Goal: Task Accomplishment & Management: Use online tool/utility

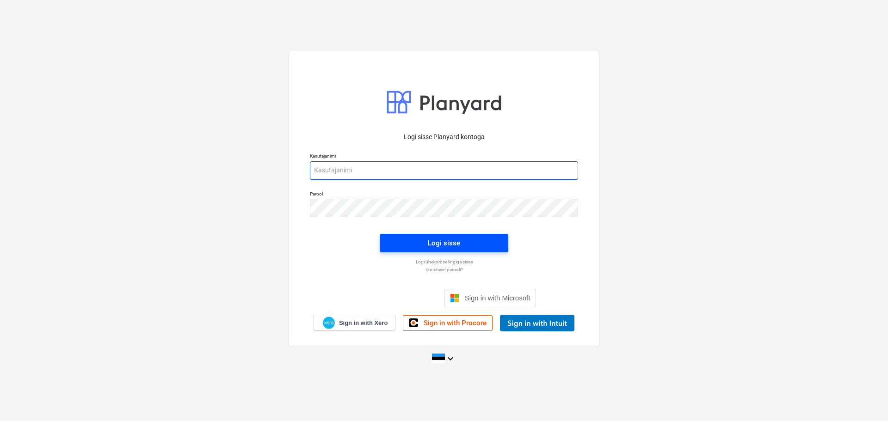
type input "[EMAIL_ADDRESS][DOMAIN_NAME]"
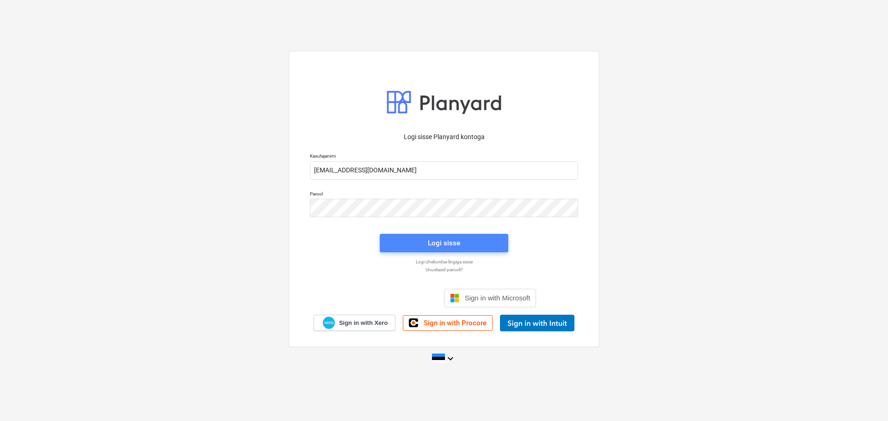
click at [443, 243] on div "Logi sisse" at bounding box center [444, 243] width 32 height 12
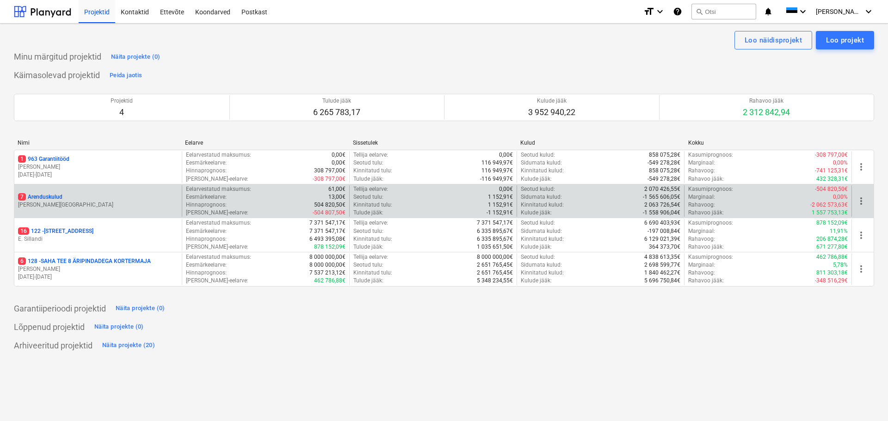
click at [43, 190] on div "7 Arenduskulud [PERSON_NAME][GEOGRAPHIC_DATA]" at bounding box center [97, 201] width 167 height 32
click at [39, 204] on p "[PERSON_NAME][GEOGRAPHIC_DATA]" at bounding box center [98, 205] width 160 height 8
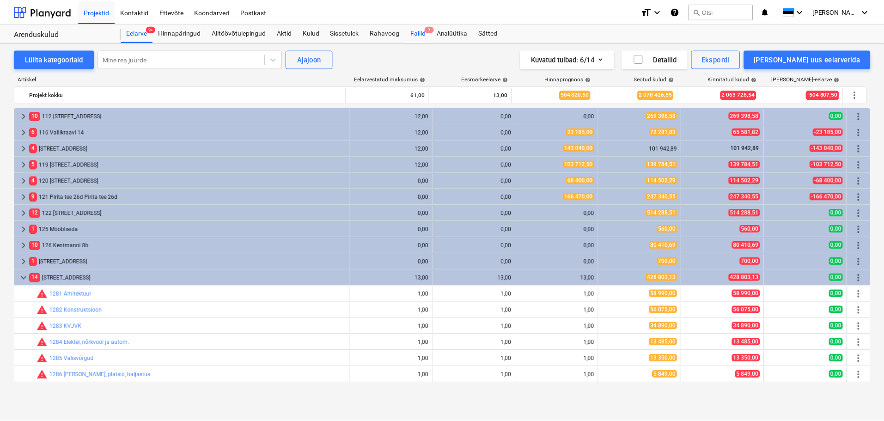
scroll to position [161, 0]
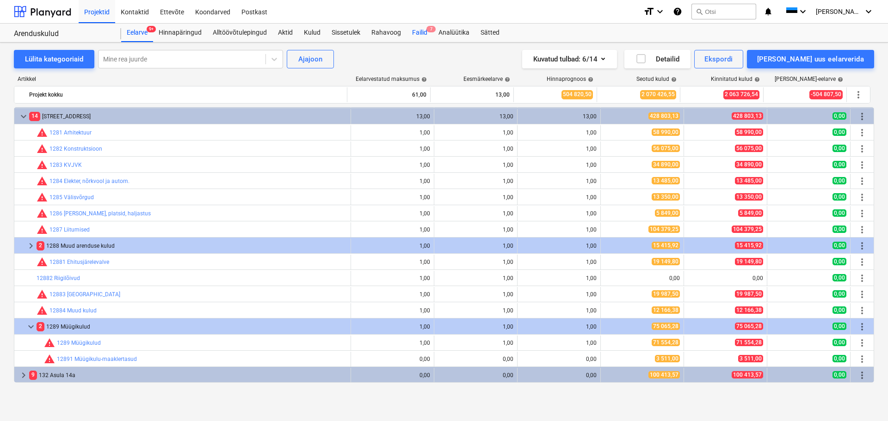
click at [421, 32] on div "Failid 7" at bounding box center [419, 33] width 26 height 18
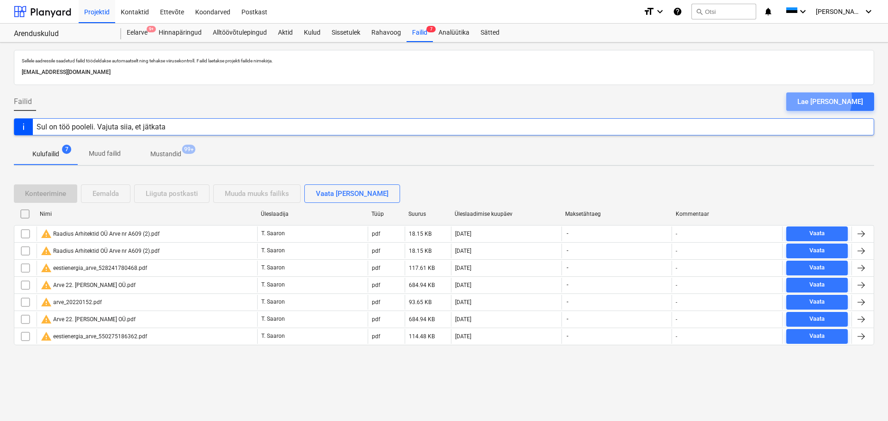
click at [825, 98] on div "Lae [PERSON_NAME]" at bounding box center [830, 102] width 66 height 12
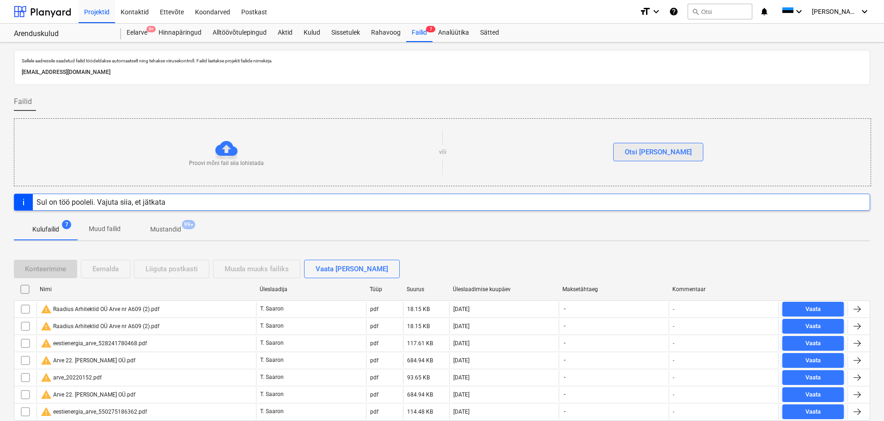
click at [653, 157] on div "Otsi [PERSON_NAME]" at bounding box center [658, 152] width 67 height 12
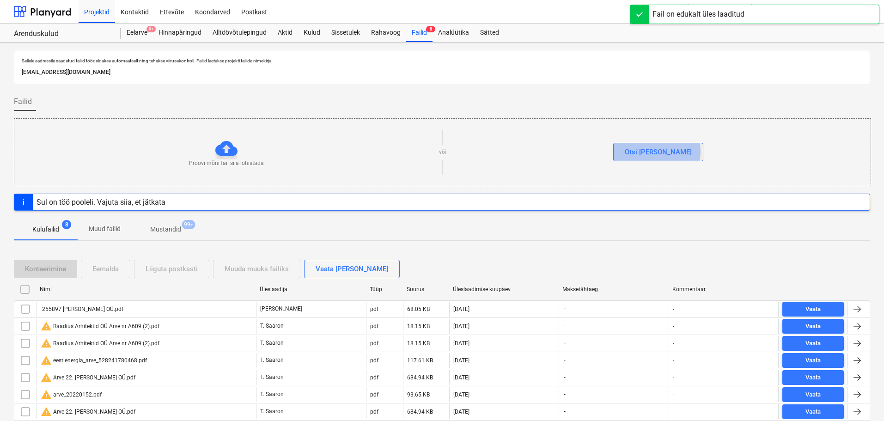
click at [676, 152] on button "Otsi [PERSON_NAME]" at bounding box center [658, 152] width 90 height 18
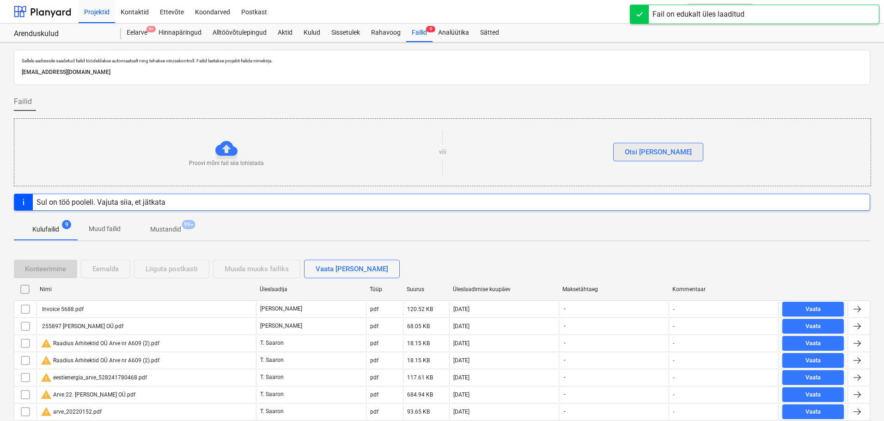
click at [668, 153] on div "Otsi [PERSON_NAME]" at bounding box center [658, 152] width 67 height 12
click at [673, 149] on button "Otsi [PERSON_NAME]" at bounding box center [658, 152] width 90 height 18
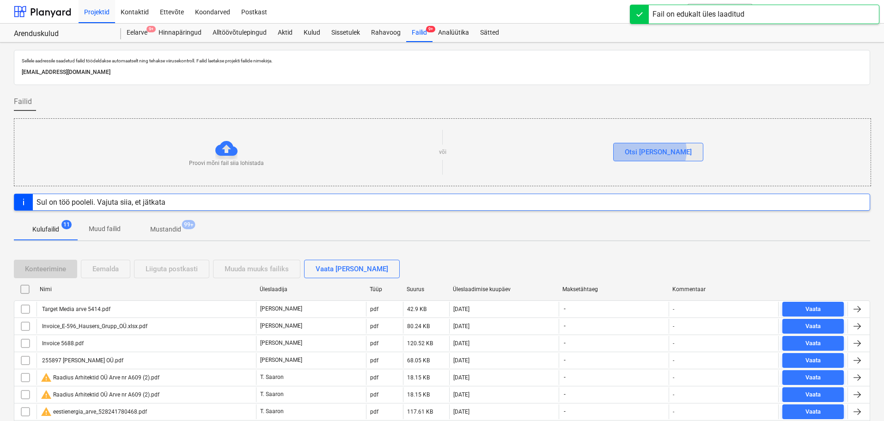
click at [669, 151] on div "Otsi [PERSON_NAME]" at bounding box center [658, 152] width 67 height 12
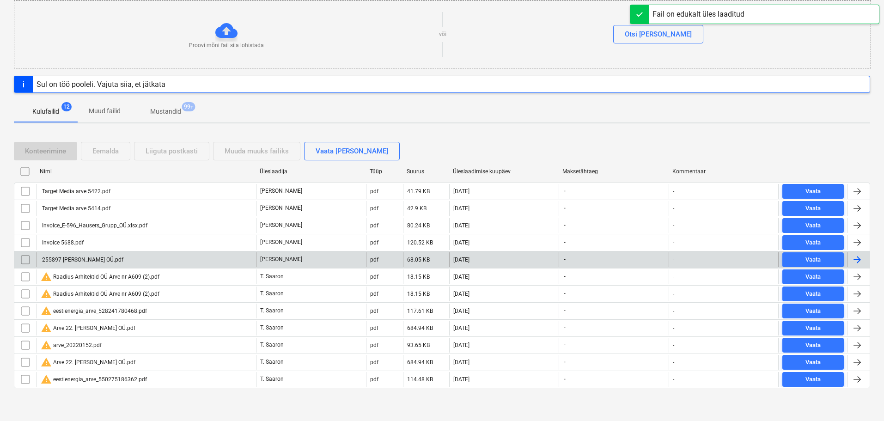
scroll to position [118, 0]
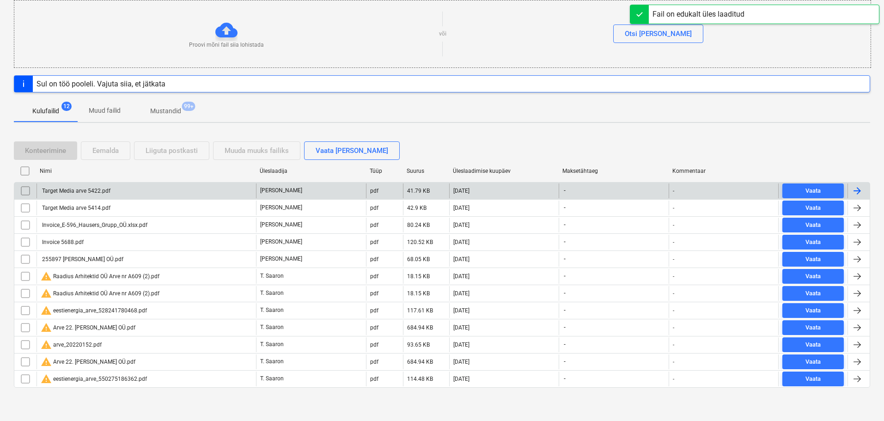
click at [105, 191] on div "Target Media arve 5422.pdf" at bounding box center [76, 191] width 70 height 6
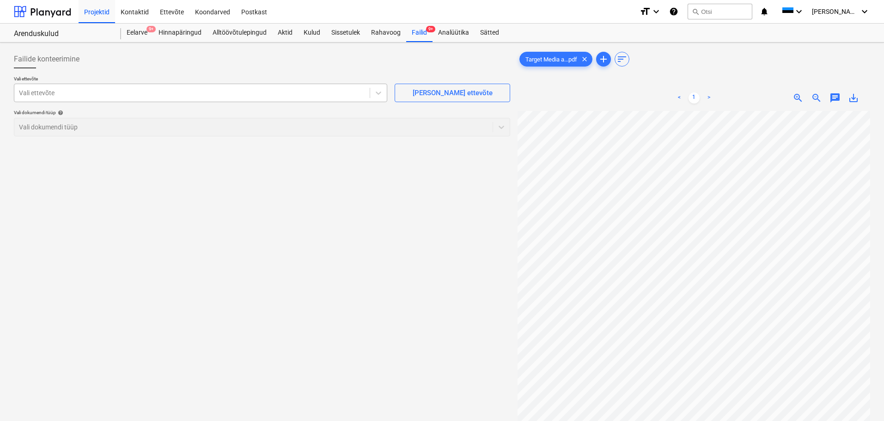
click at [231, 88] on div at bounding box center [192, 92] width 346 height 9
click at [85, 97] on div "Vali ettevõte" at bounding box center [192, 92] width 356 height 13
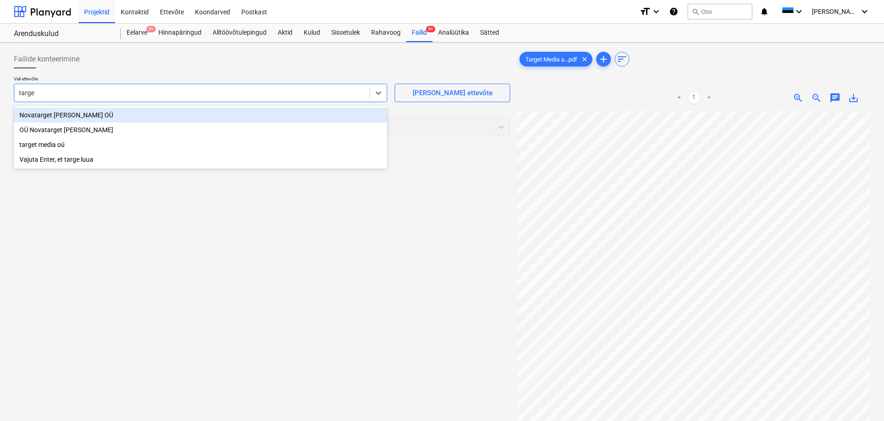
type input "target"
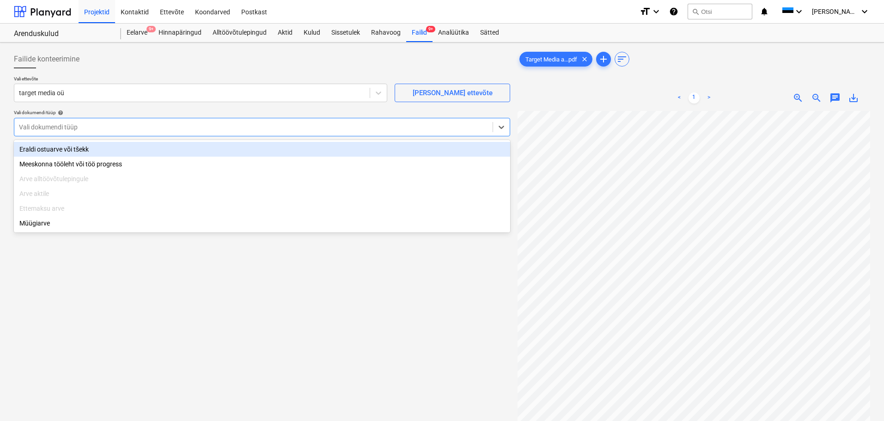
click at [98, 133] on div "Vali dokumendi tüüp" at bounding box center [253, 127] width 479 height 13
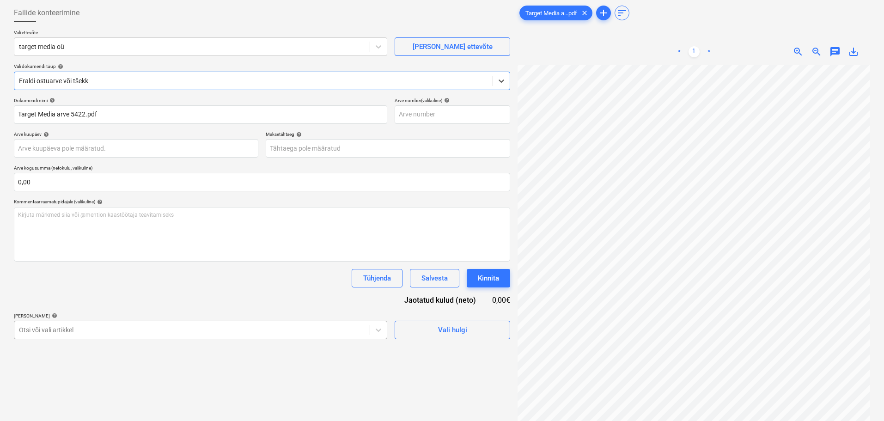
click at [210, 330] on body "Projektid Kontaktid Ettevõte Koondarved Postkast format_size keyboard_arrow_dow…" at bounding box center [442, 164] width 884 height 421
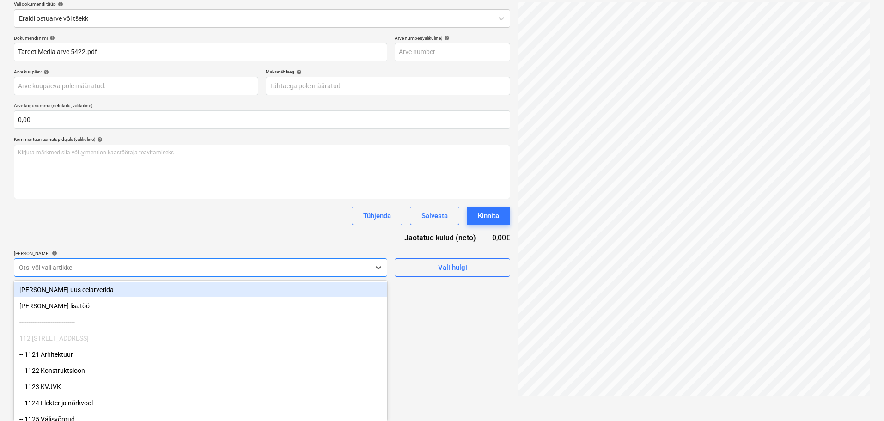
scroll to position [92, 0]
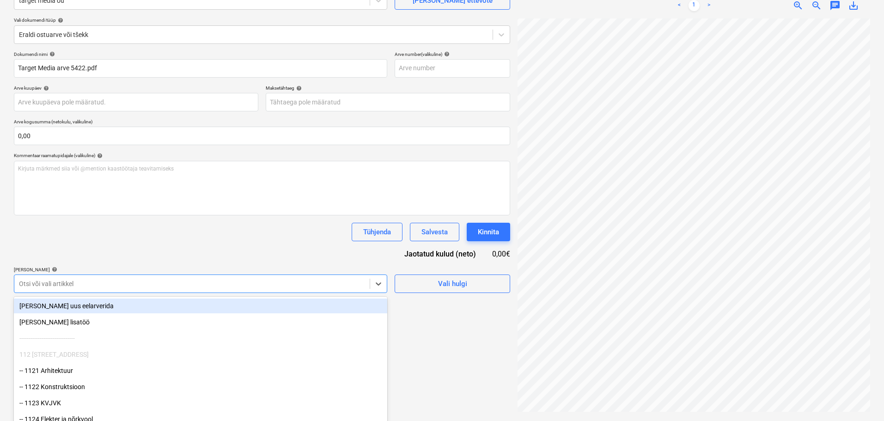
click at [82, 264] on div "Dokumendi nimi help Target Media arve 5422.pdf Arve number (valikuline) help Ar…" at bounding box center [262, 172] width 497 height 242
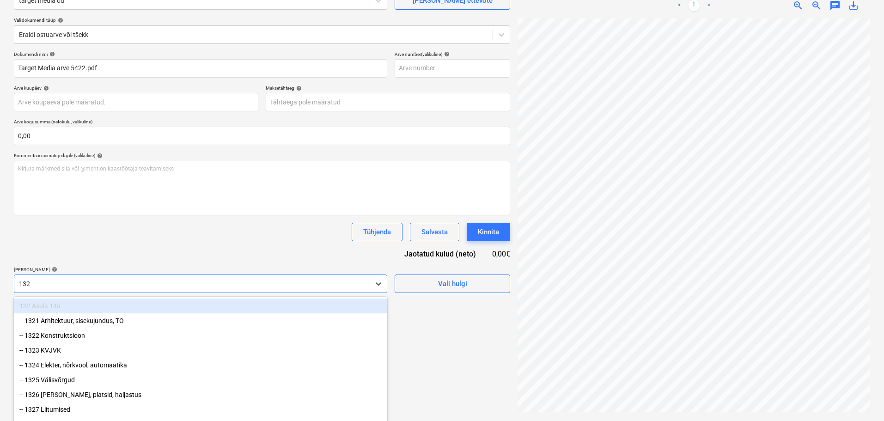
type input "1329"
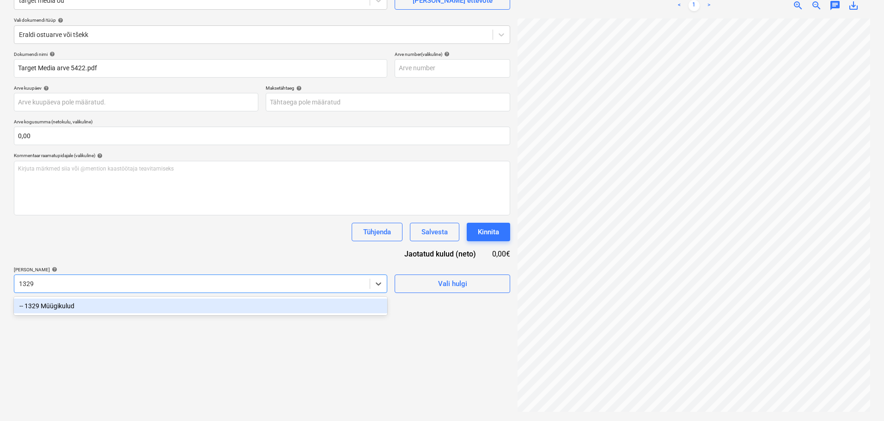
click at [81, 307] on div "-- 1329 Müügikulud" at bounding box center [201, 306] width 374 height 15
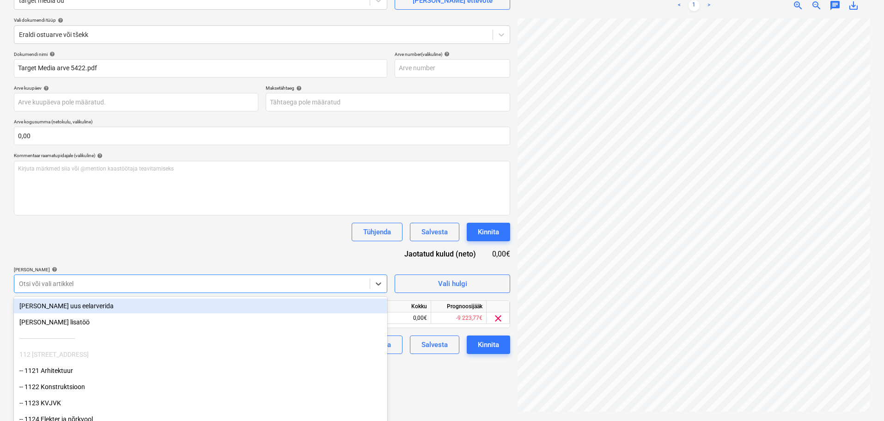
click at [141, 233] on div "Tühjenda Salvesta Kinnita" at bounding box center [262, 232] width 497 height 18
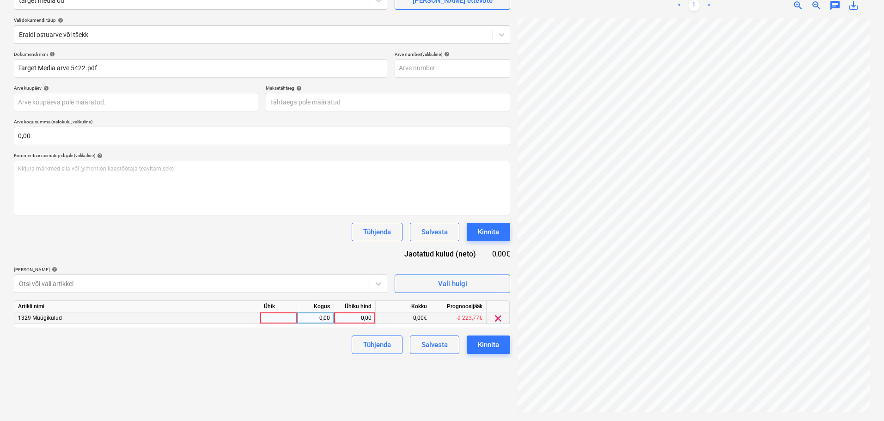
click at [284, 322] on div at bounding box center [278, 319] width 37 height 12
type input "tk"
click at [367, 322] on div "0,00" at bounding box center [355, 319] width 34 height 12
type input "2058"
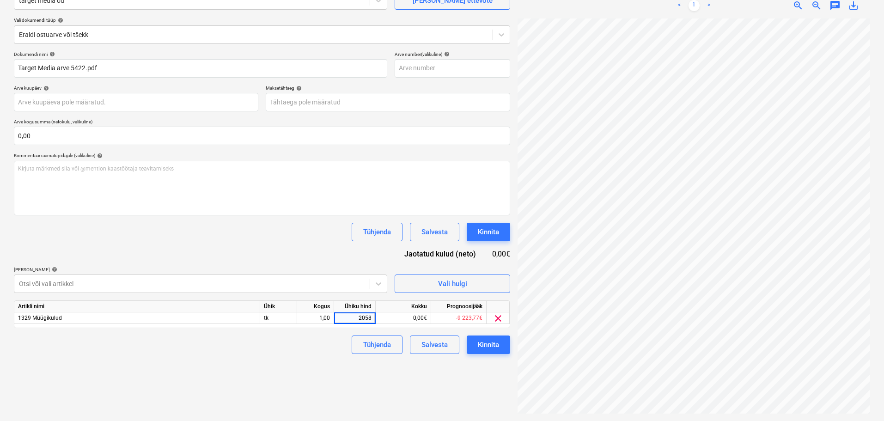
click at [280, 244] on div "Dokumendi nimi help Target Media arve 5422.pdf Arve number (valikuline) help Ar…" at bounding box center [262, 202] width 497 height 303
click at [494, 345] on div "Kinnita" at bounding box center [488, 345] width 21 height 12
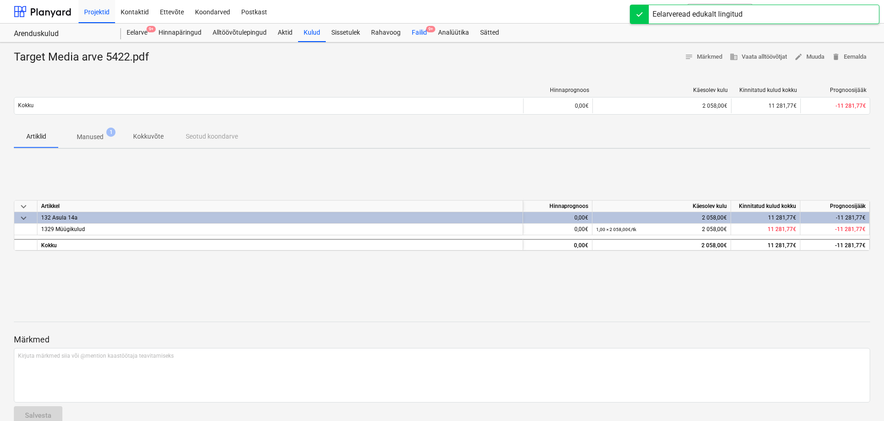
drag, startPoint x: 426, startPoint y: 36, endPoint x: 418, endPoint y: 40, distance: 9.1
click at [426, 36] on div "Failid 9+" at bounding box center [419, 33] width 26 height 18
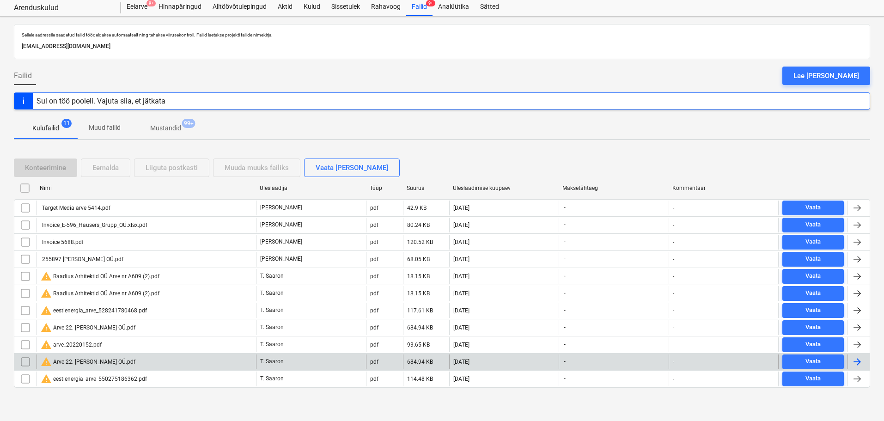
scroll to position [26, 0]
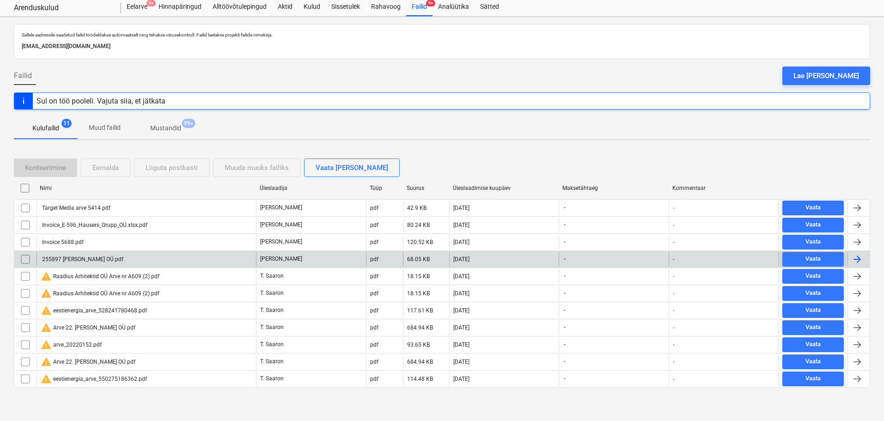
click at [93, 258] on div "255897 [PERSON_NAME] OÜ.pdf" at bounding box center [82, 259] width 83 height 6
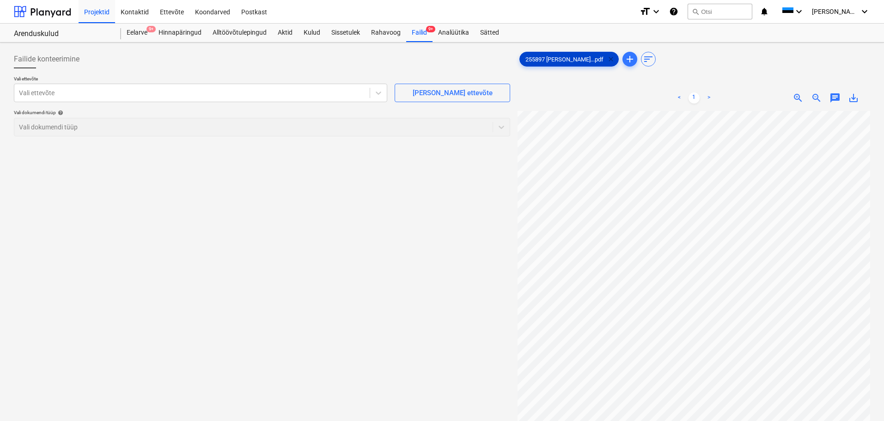
click at [589, 70] on div "255897 [PERSON_NAME]...pdf clear add sort < 1 > zoom_in zoom_out chat 0 save_alt" at bounding box center [694, 278] width 353 height 456
click at [791, 79] on div "255897 [PERSON_NAME]...pdf clear add sort < 1 > zoom_in zoom_out chat 0 save_alt" at bounding box center [694, 278] width 353 height 456
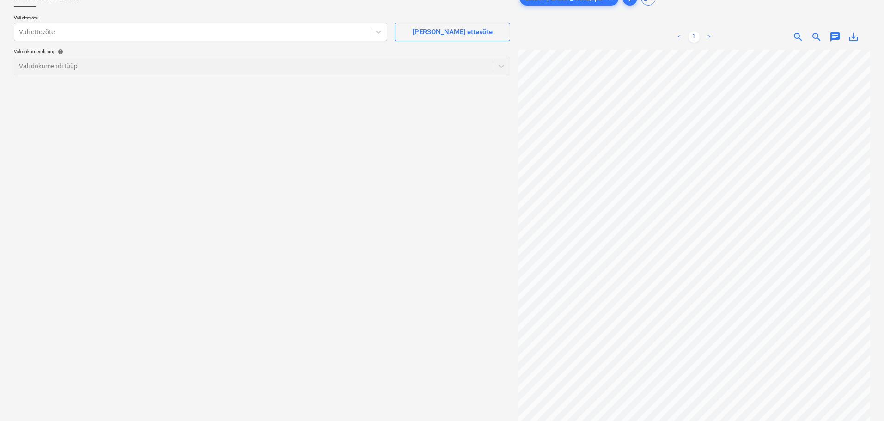
scroll to position [0, 0]
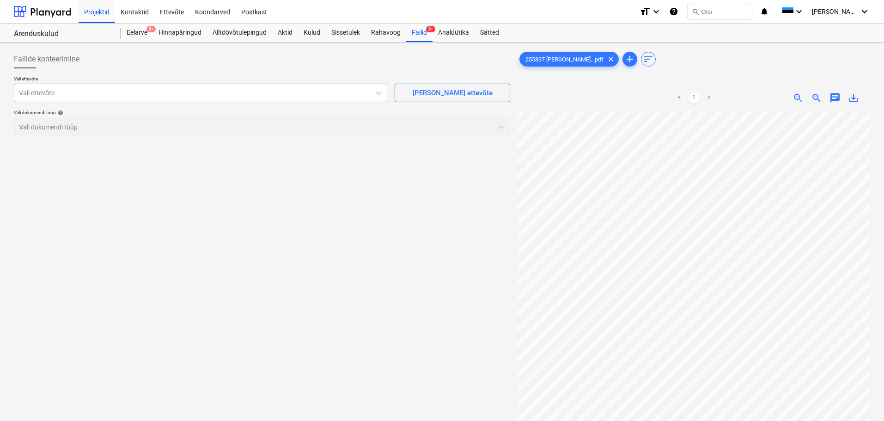
click at [171, 94] on div at bounding box center [192, 92] width 346 height 9
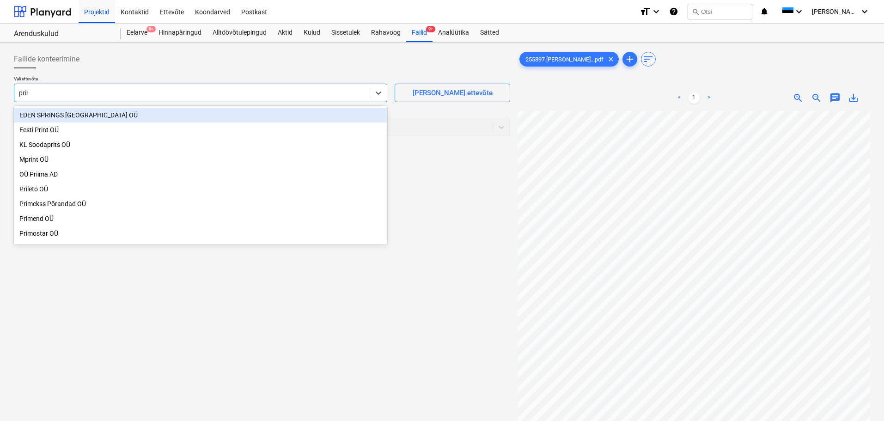
type input "print"
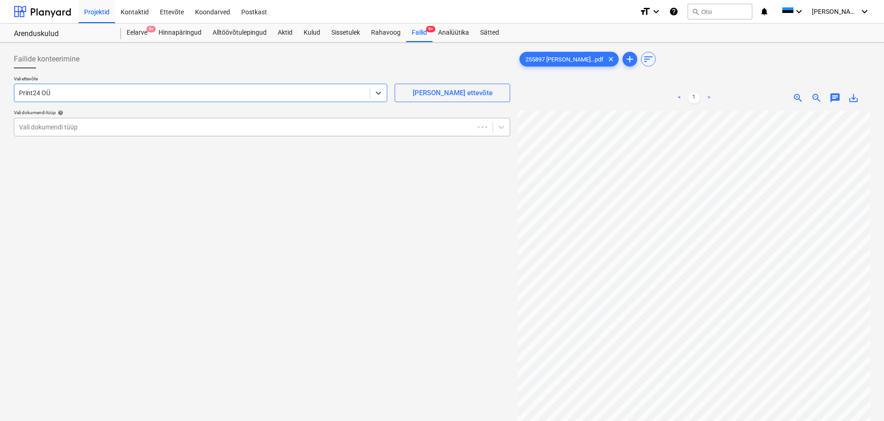
click at [172, 138] on div "Vali ettevõte option Print24 OÜ , selected. Select is focused ,type to refine l…" at bounding box center [262, 110] width 497 height 68
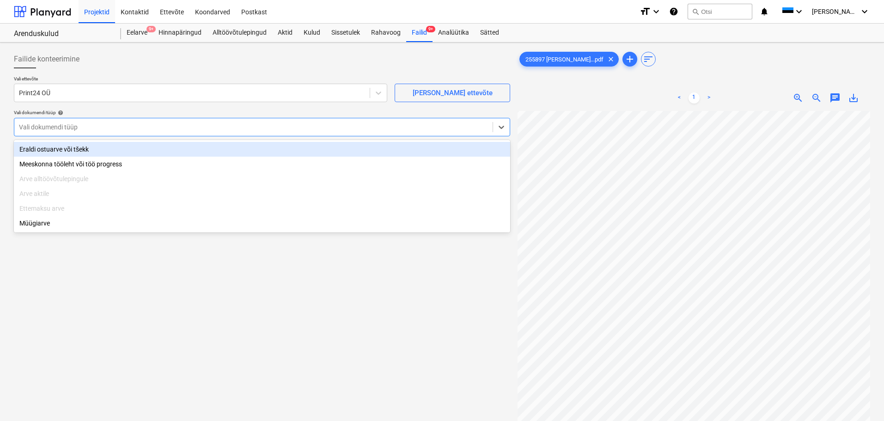
click at [173, 132] on div "Vali dokumendi tüüp" at bounding box center [253, 127] width 479 height 13
click at [155, 152] on div "Eraldi ostuarve või tšekk" at bounding box center [262, 149] width 497 height 15
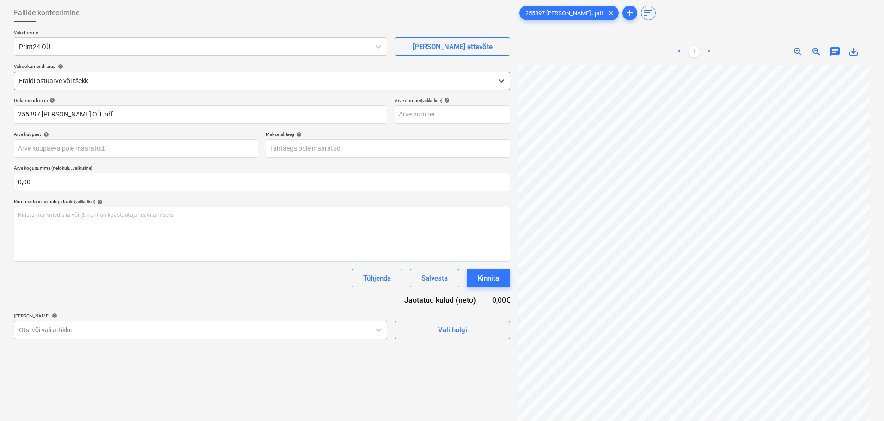
scroll to position [109, 0]
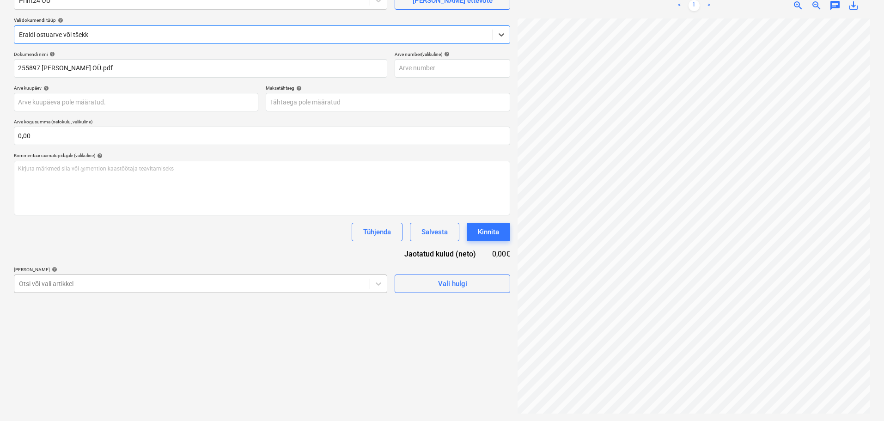
click at [226, 329] on body "Projektid Kontaktid Ettevõte Koondarved Postkast format_size keyboard_arrow_dow…" at bounding box center [442, 118] width 884 height 421
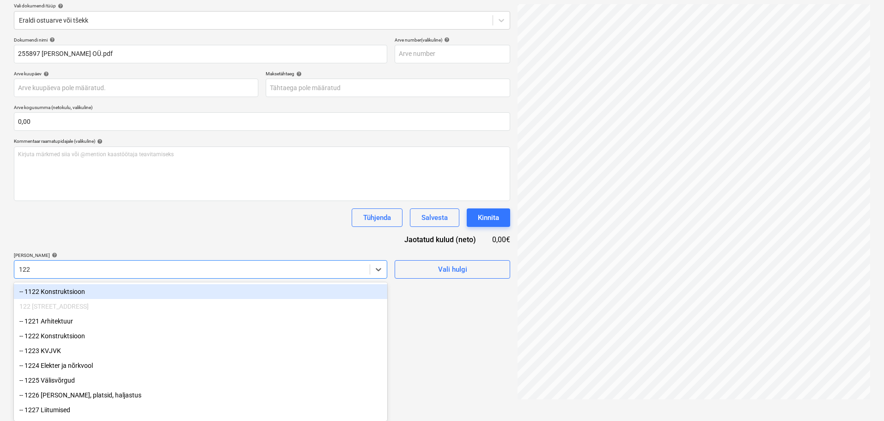
type input "1229"
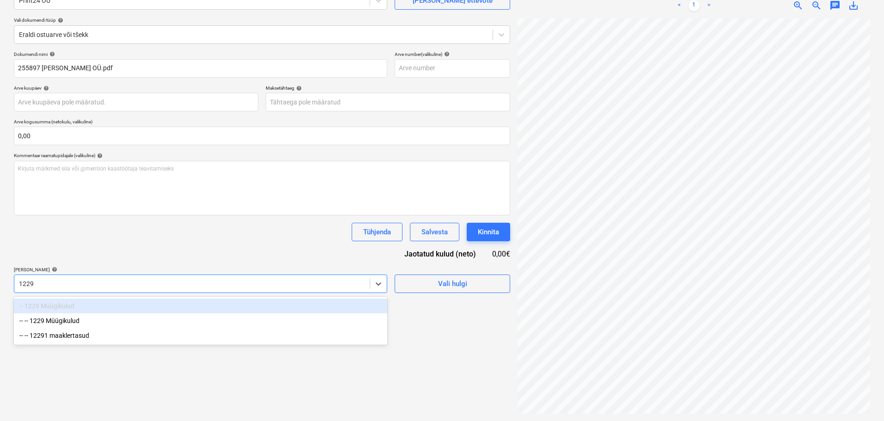
scroll to position [92, 0]
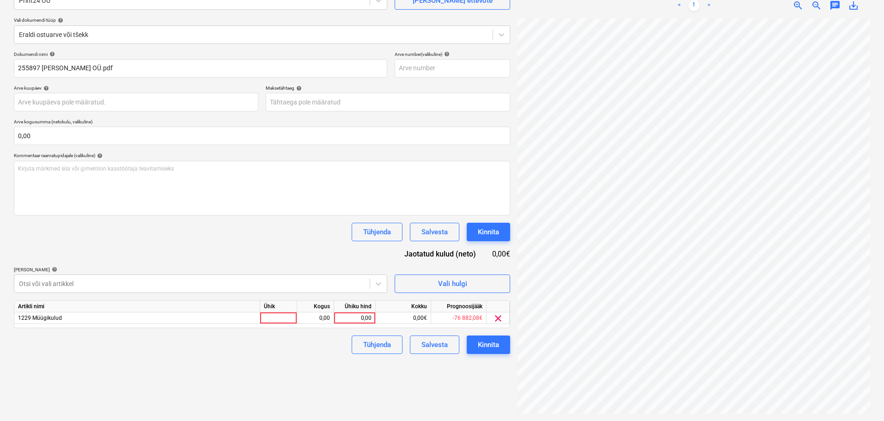
drag, startPoint x: 211, startPoint y: 230, endPoint x: 237, endPoint y: 254, distance: 35.3
click at [213, 228] on div "Tühjenda Salvesta Kinnita" at bounding box center [262, 232] width 497 height 18
click at [278, 320] on div at bounding box center [278, 319] width 37 height 12
type input "tk"
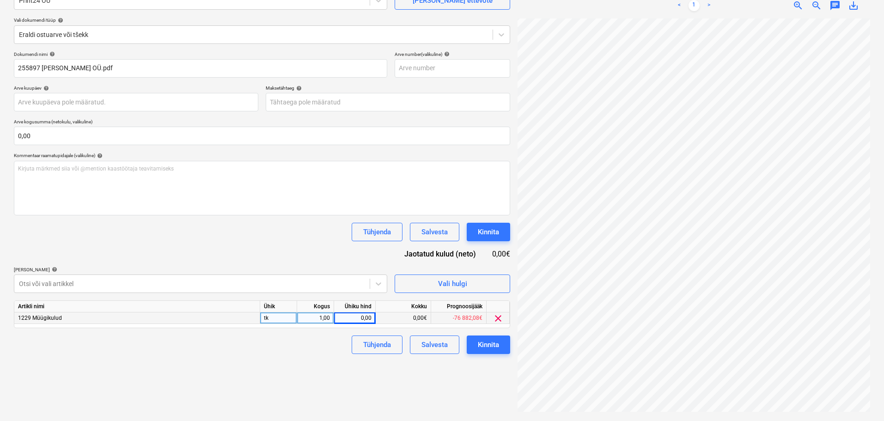
click at [357, 320] on div "0,00" at bounding box center [355, 319] width 34 height 12
type input "214"
click at [276, 369] on div "Failide konteerimine Vali ettevõte Print24 OÜ [PERSON_NAME] uus ettevõte Vali d…" at bounding box center [262, 186] width 504 height 464
click at [482, 348] on div "Kinnita" at bounding box center [488, 345] width 21 height 12
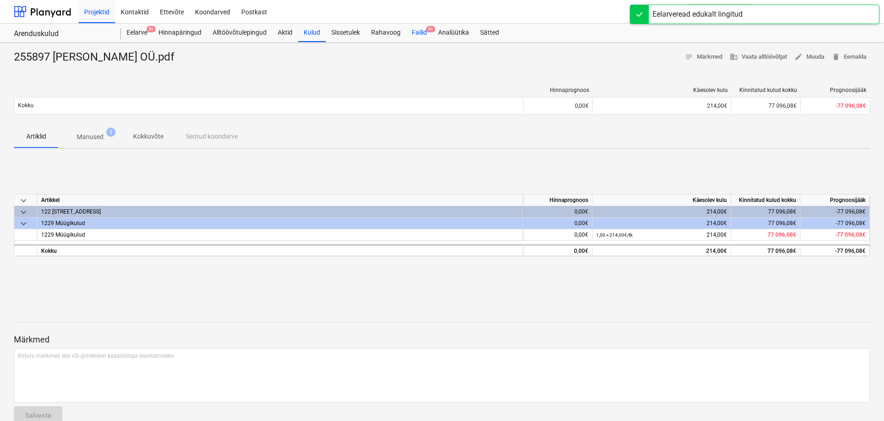
click at [421, 31] on div "Failid 9+" at bounding box center [419, 33] width 26 height 18
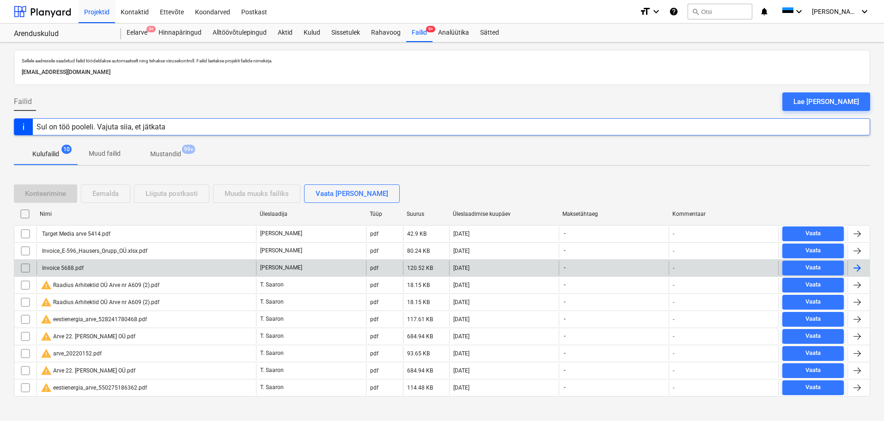
click at [73, 264] on div "Invoice 5688.pdf" at bounding box center [147, 268] width 220 height 15
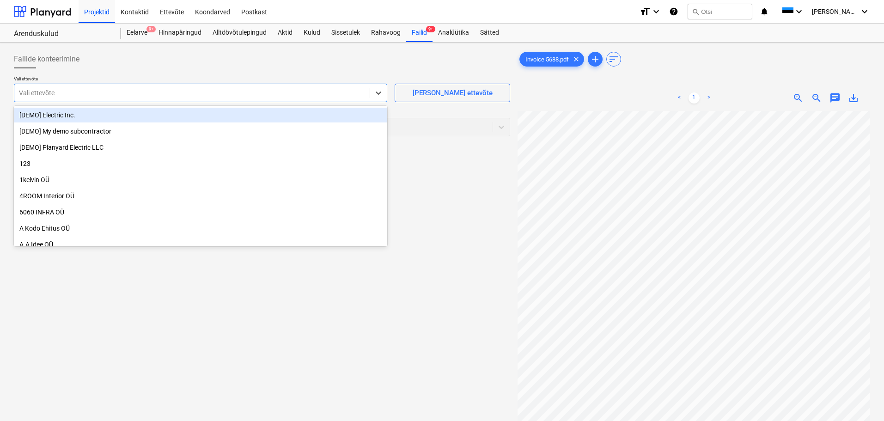
click at [209, 92] on div at bounding box center [192, 92] width 346 height 9
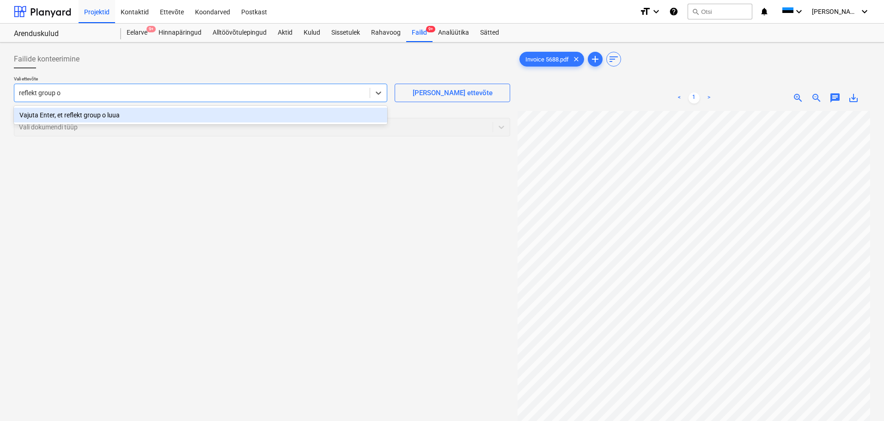
type input "reflekt group oü"
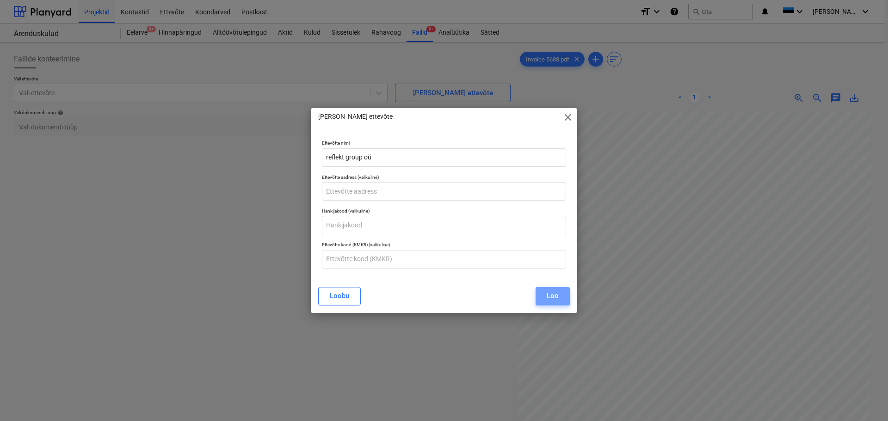
click at [547, 301] on div "Loo" at bounding box center [552, 296] width 12 height 12
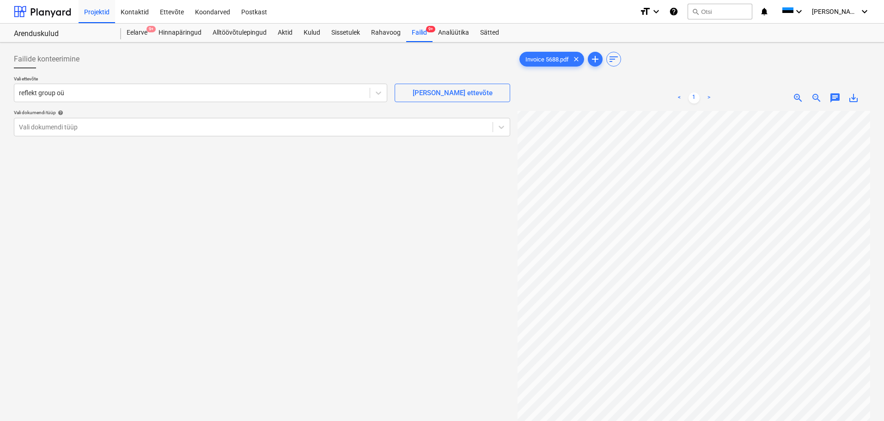
scroll to position [86, 35]
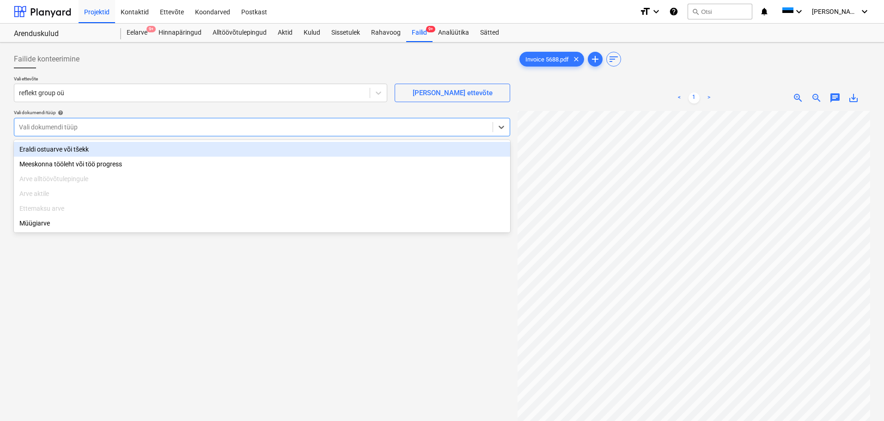
click at [273, 132] on div "Vali dokumendi tüüp" at bounding box center [253, 127] width 479 height 13
click at [217, 153] on div "Eraldi ostuarve või tšekk" at bounding box center [262, 149] width 497 height 15
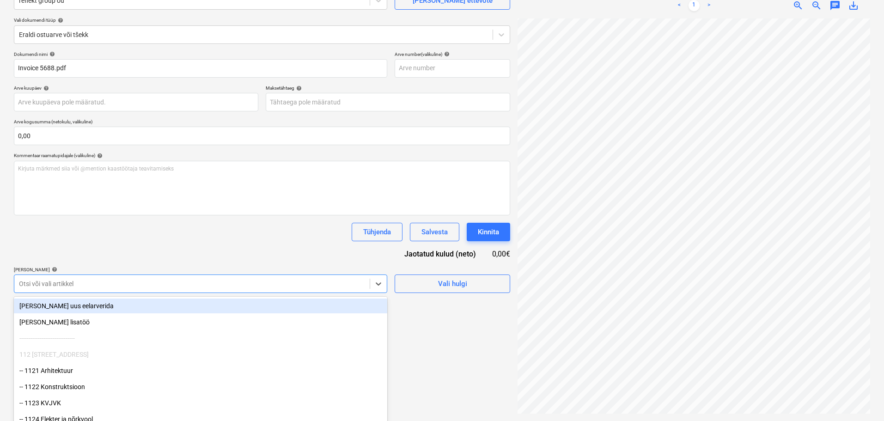
scroll to position [109, 0]
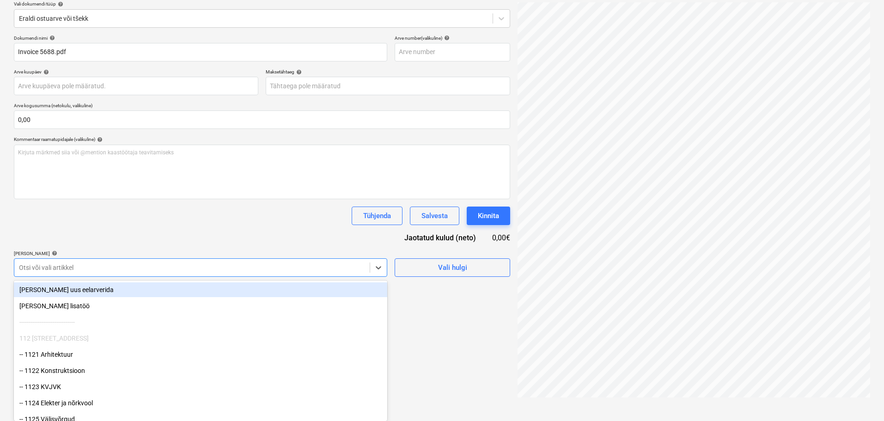
click at [198, 285] on body "Projektid Kontaktid Ettevõte Koondarved Postkast format_size keyboard_arrow_dow…" at bounding box center [442, 101] width 884 height 421
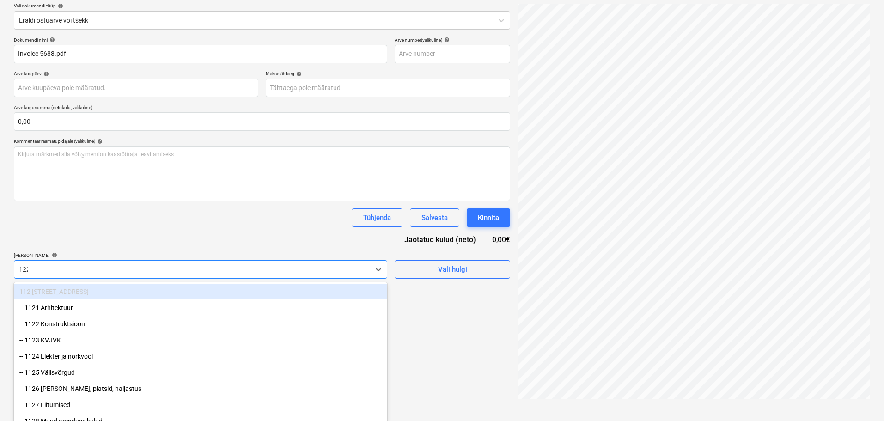
type input "1229"
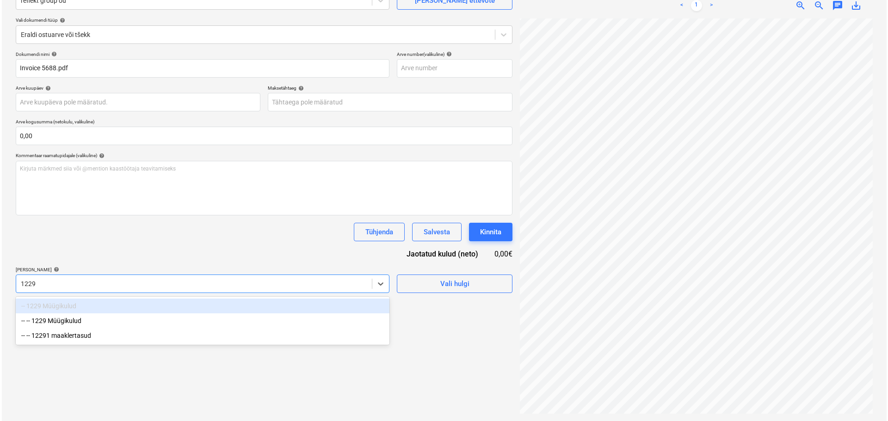
scroll to position [92, 0]
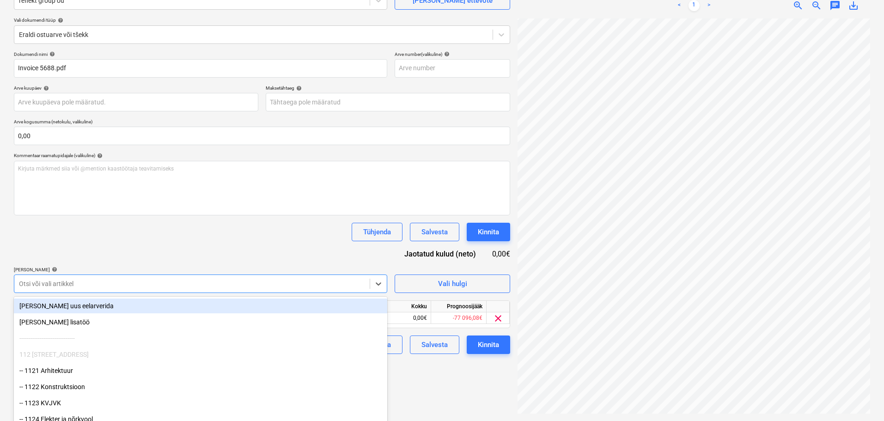
click at [175, 242] on div "Dokumendi nimi help Invoice 5688.pdf Arve number (valikuline) help Arve kuupäev…" at bounding box center [262, 202] width 497 height 303
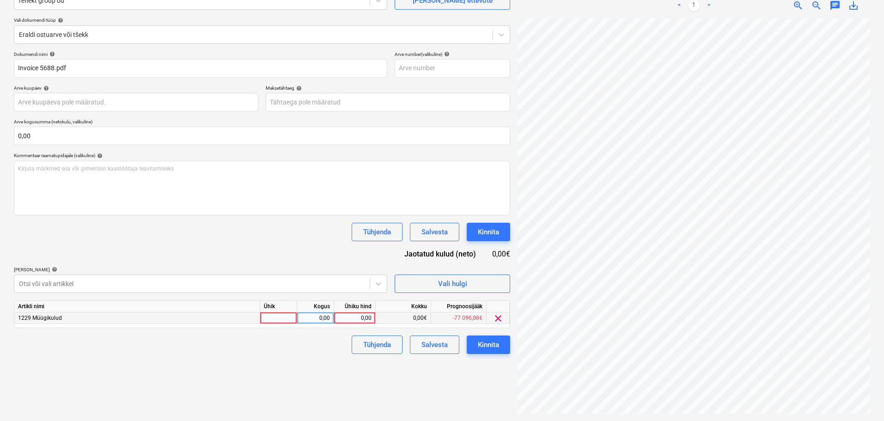
click at [287, 323] on div at bounding box center [278, 319] width 37 height 12
type input "tk"
type input "110"
click at [332, 352] on div "Tühjenda Salvesta Kinnita" at bounding box center [262, 345] width 497 height 18
click at [493, 344] on div "Kinnita" at bounding box center [488, 345] width 21 height 12
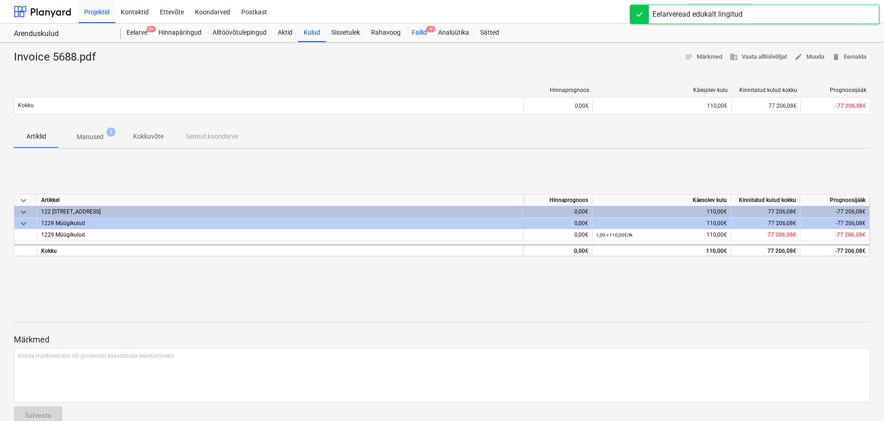
click at [417, 31] on div "Failid 9" at bounding box center [419, 33] width 26 height 18
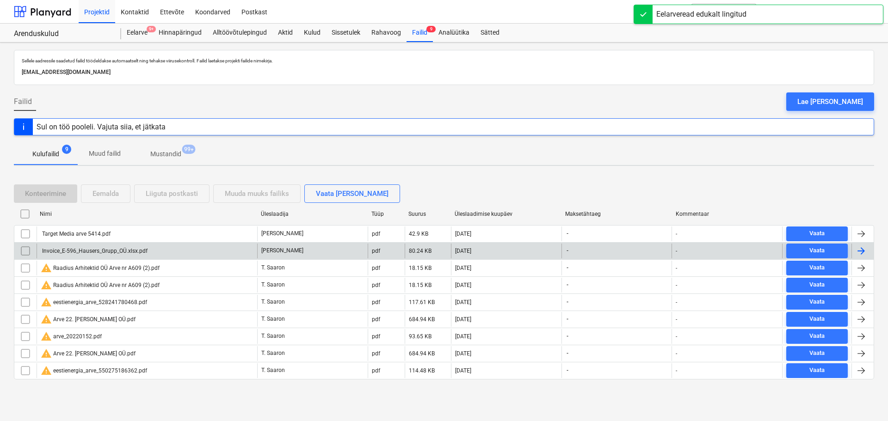
click at [123, 248] on div "Invoice_E-596_Hausers_Grupp_OÜ.xlsx.pdf" at bounding box center [94, 251] width 107 height 6
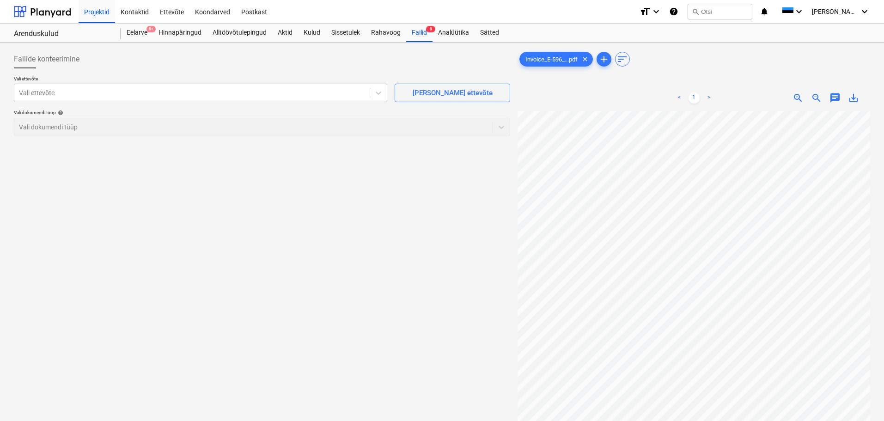
scroll to position [77, 0]
click at [216, 92] on div at bounding box center [192, 92] width 346 height 9
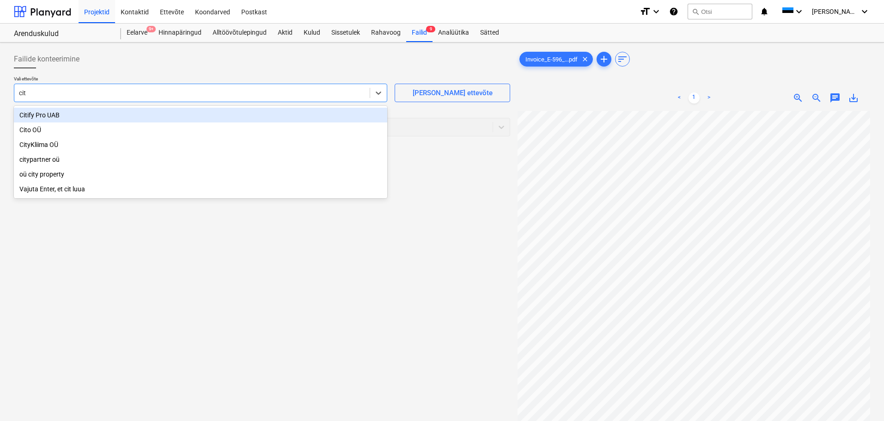
type input "citi"
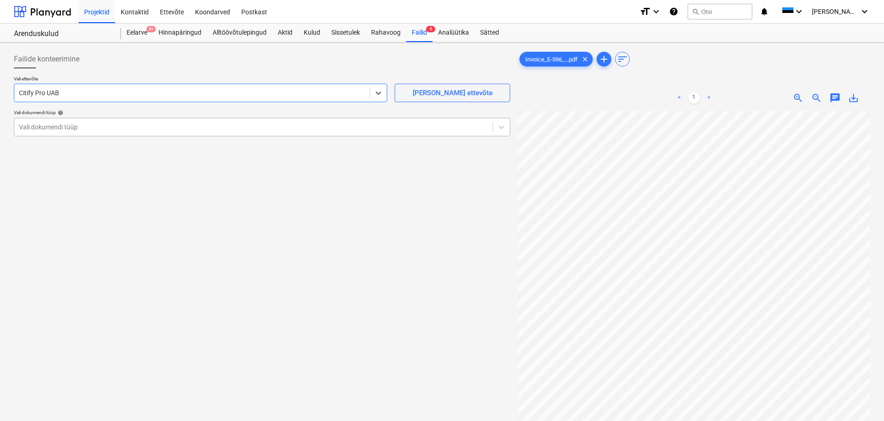
click at [218, 133] on div "Vali dokumendi tüüp" at bounding box center [253, 127] width 479 height 13
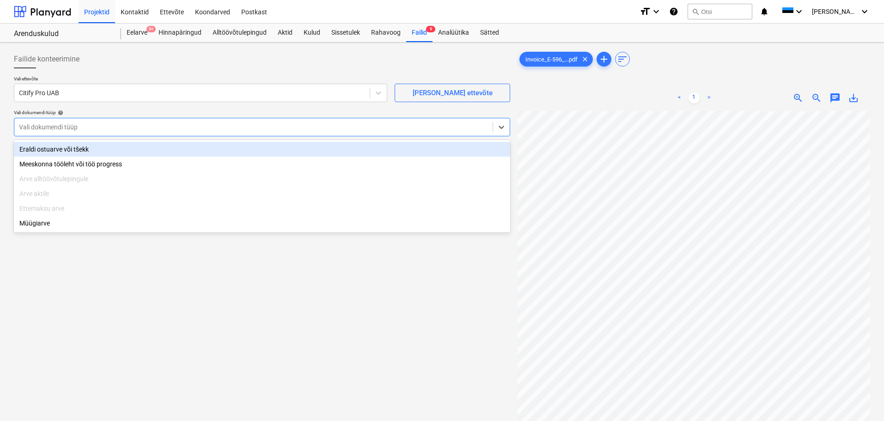
click at [204, 146] on div "Eraldi ostuarve või tšekk" at bounding box center [262, 149] width 497 height 15
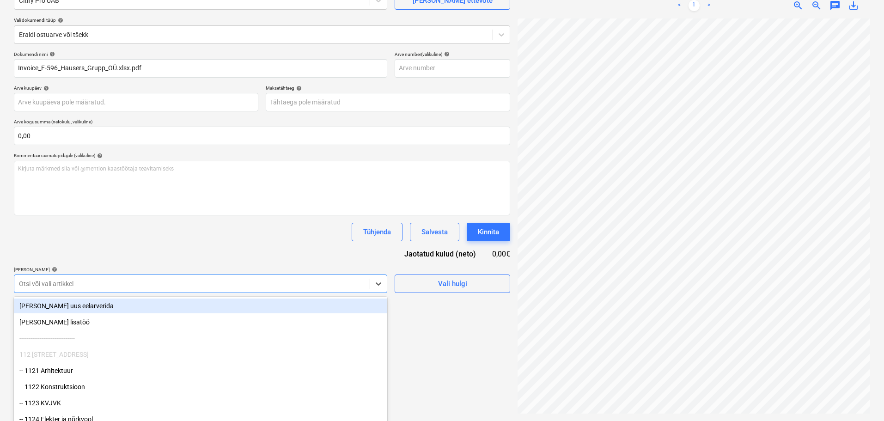
scroll to position [109, 0]
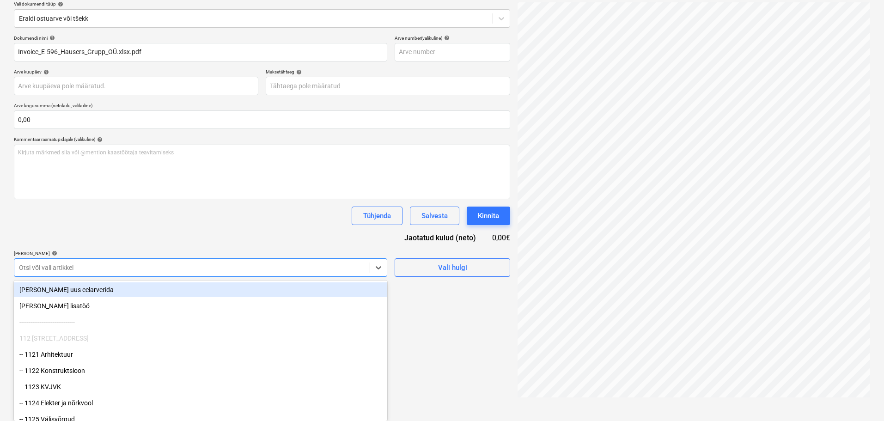
click at [213, 280] on div "Failide konteerimine Vali ettevõte Citify Pro UAB [PERSON_NAME] uus ettevõte Va…" at bounding box center [262, 170] width 504 height 464
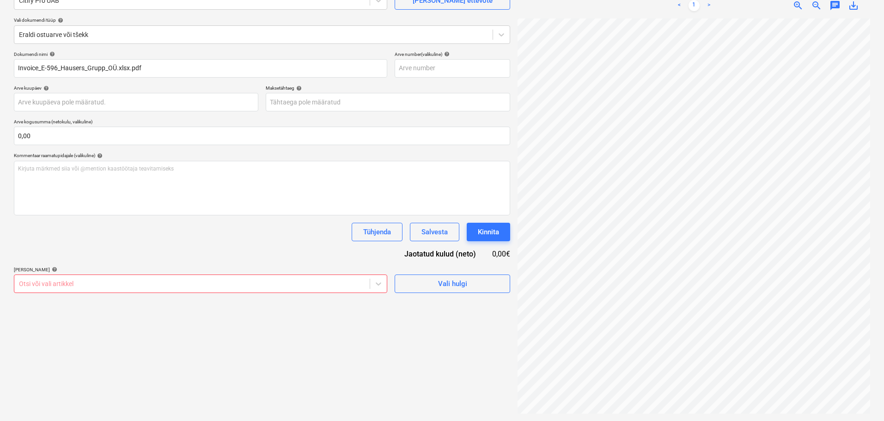
scroll to position [92, 0]
click at [200, 239] on div "Dokumendi nimi help Invoice_E-596_Hausers_Grupp_OÜ.xlsx.pdf Arve number (valik…" at bounding box center [262, 172] width 497 height 242
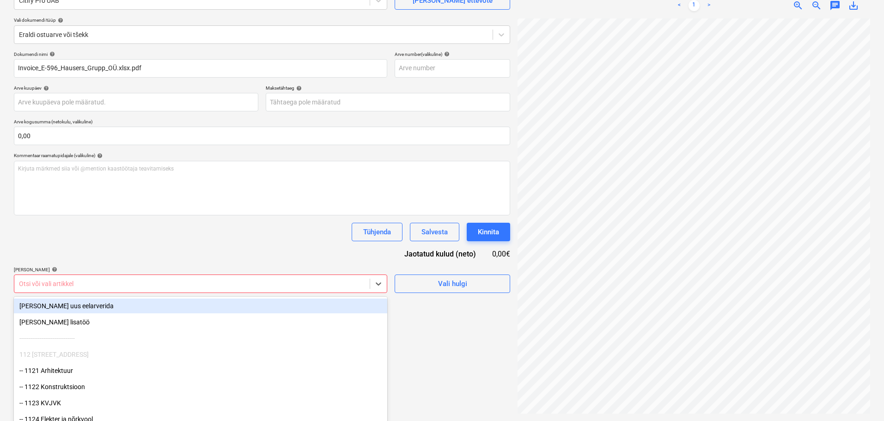
scroll to position [109, 0]
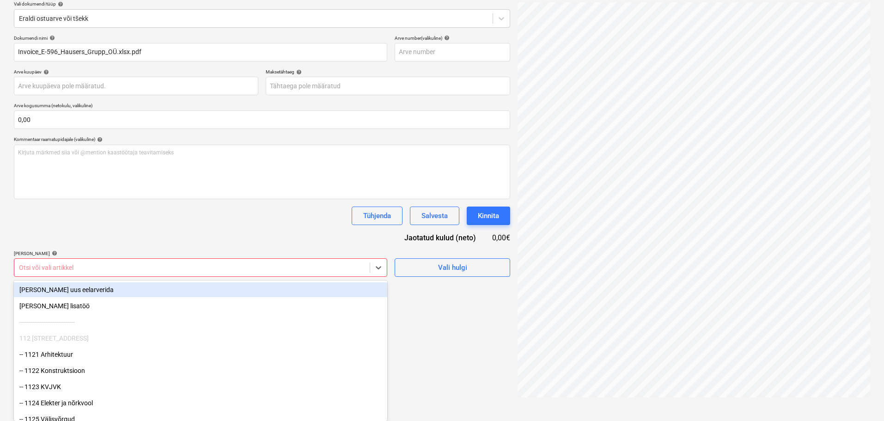
click at [196, 285] on body "Projektid Kontaktid Ettevõte Koondarved Postkast format_size keyboard_arrow_dow…" at bounding box center [442, 101] width 884 height 421
type input "1289"
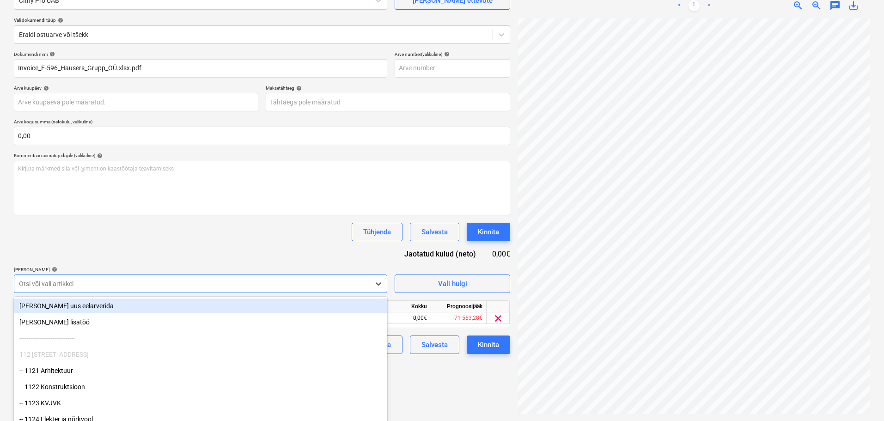
click at [190, 255] on div "Dokumendi nimi help Invoice_E-596_Hausers_Grupp_OÜ.xlsx.pdf Arve number (valik…" at bounding box center [262, 202] width 497 height 303
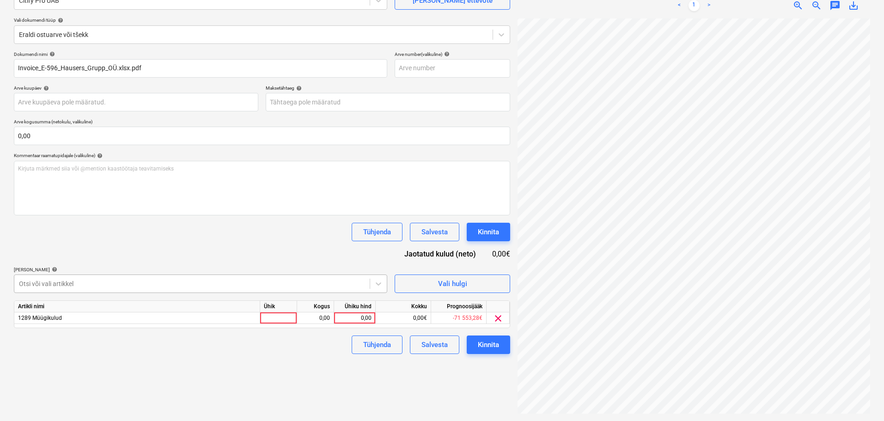
scroll to position [109, 0]
click at [135, 282] on body "Projektid Kontaktid Ettevõte Koondarved Postkast format_size keyboard_arrow_dow…" at bounding box center [442, 118] width 884 height 421
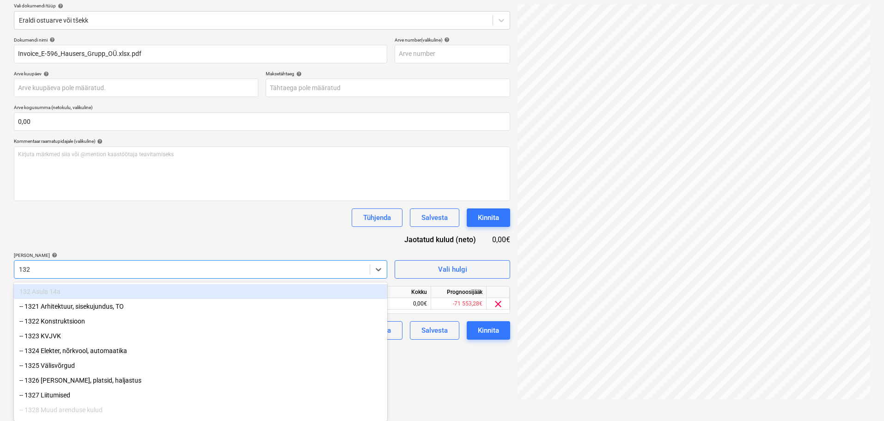
type input "1329"
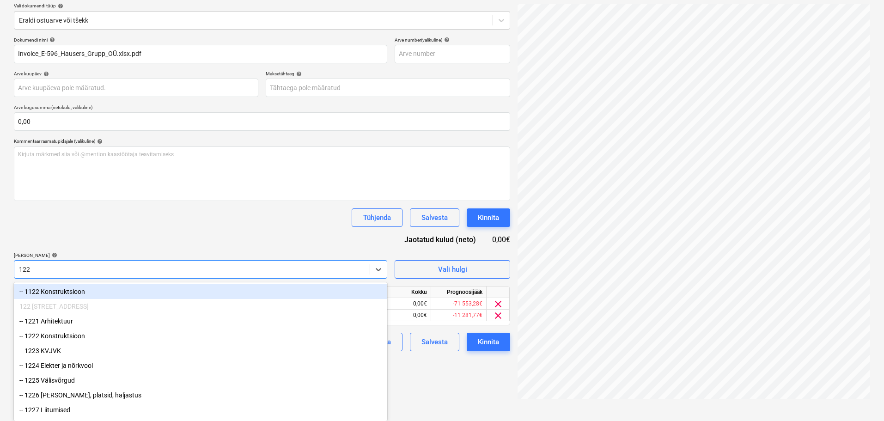
type input "1229"
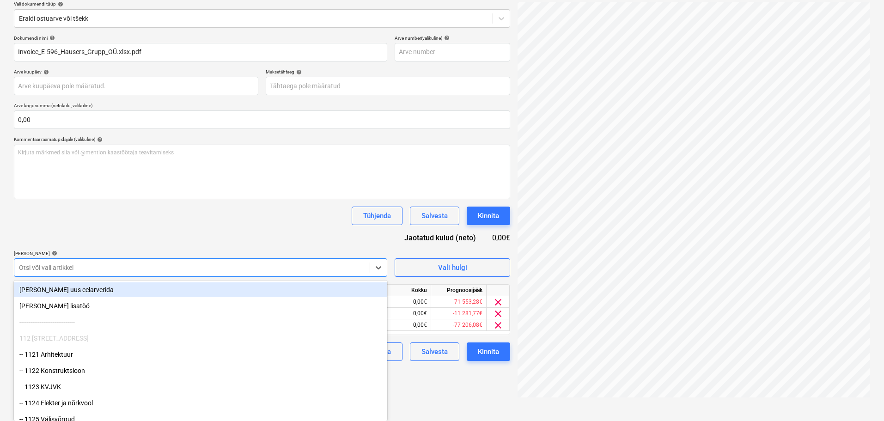
click at [157, 205] on div "Dokumendi nimi help Invoice_E-596_Hausers_Grupp_OÜ.xlsx.pdf Arve number (valik…" at bounding box center [262, 198] width 497 height 326
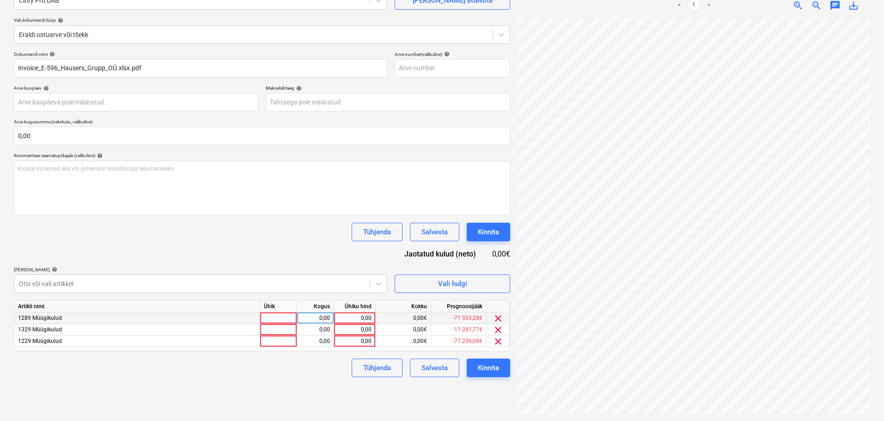
click at [285, 318] on div at bounding box center [278, 319] width 37 height 12
type input "tk"
click at [287, 331] on div at bounding box center [278, 330] width 37 height 12
type input "tk"
click at [285, 344] on div at bounding box center [278, 342] width 37 height 12
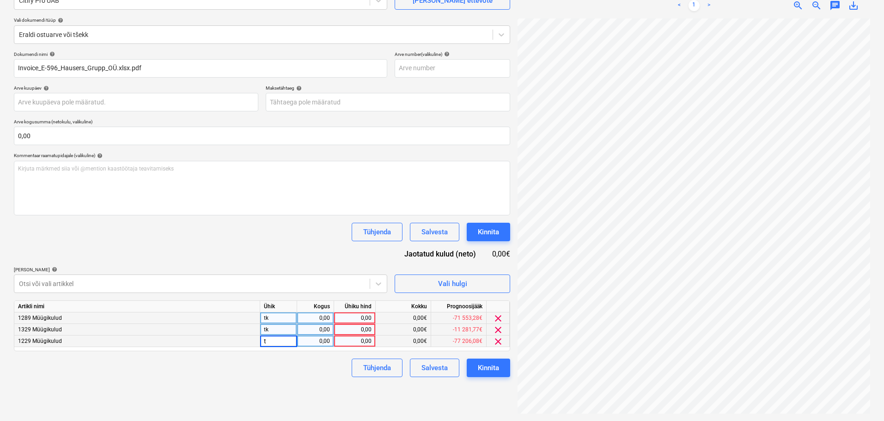
type input "tk"
type input "0,3"
click at [317, 324] on div "0,00" at bounding box center [315, 319] width 29 height 12
click at [313, 333] on div "0,00" at bounding box center [315, 330] width 29 height 12
type input "0,4"
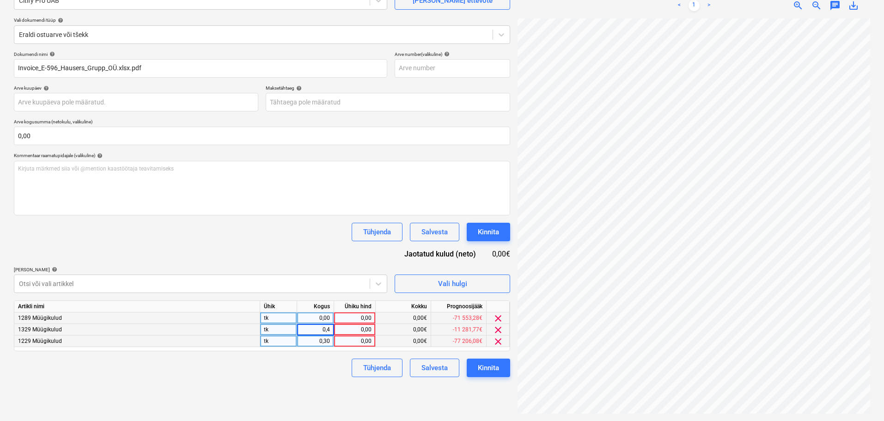
click at [317, 316] on div "0,00" at bounding box center [315, 319] width 29 height 12
type input "0,4"
click at [315, 348] on div "Artikli nimi Ühik Kogus Ühiku hind Kokku Prognoosijääk 1289 Müügikulud tk 0,4 0…" at bounding box center [262, 326] width 497 height 51
click at [315, 343] on div "0,30" at bounding box center [315, 342] width 29 height 12
type input "0,2"
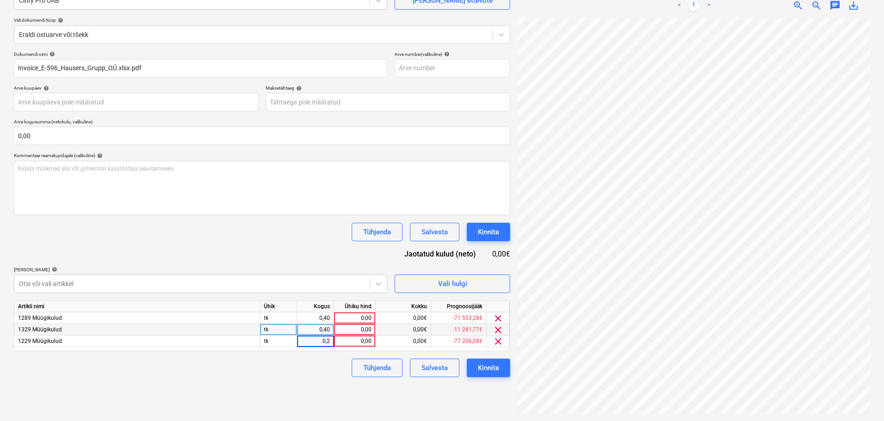
click at [321, 386] on div "Failide konteerimine Vali ettevõte Citify Pro UAB [PERSON_NAME] uus ettevõte Va…" at bounding box center [262, 186] width 504 height 464
click at [368, 320] on div "0,00" at bounding box center [355, 319] width 34 height 12
type input "250"
click at [342, 251] on div "Dokumendi nimi help Invoice_E-596_Hausers_Grupp_OÜ.xlsx.pdf Arve number (valik…" at bounding box center [262, 214] width 497 height 326
click at [355, 331] on div "0,00" at bounding box center [355, 330] width 34 height 12
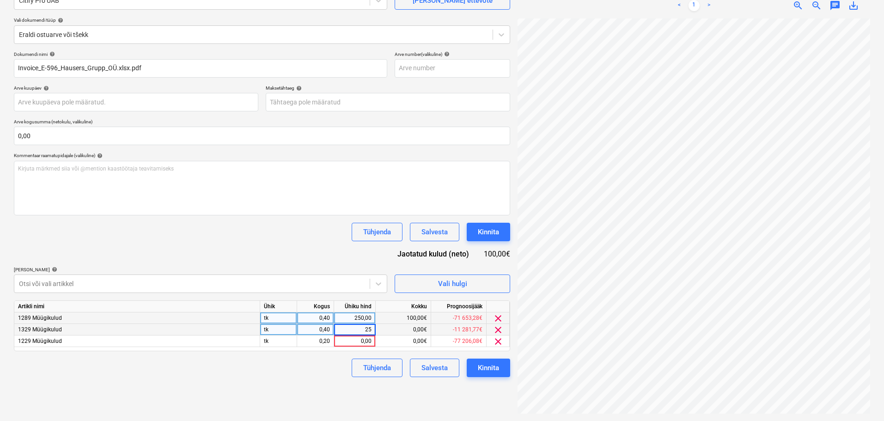
type input "250"
click at [359, 339] on div "0,00" at bounding box center [355, 342] width 34 height 12
type input "250"
drag, startPoint x: 311, startPoint y: 381, endPoint x: 308, endPoint y: 377, distance: 4.8
click at [310, 381] on div "Failide konteerimine Vali ettevõte Citify Pro UAB [PERSON_NAME] uus ettevõte Va…" at bounding box center [262, 186] width 504 height 464
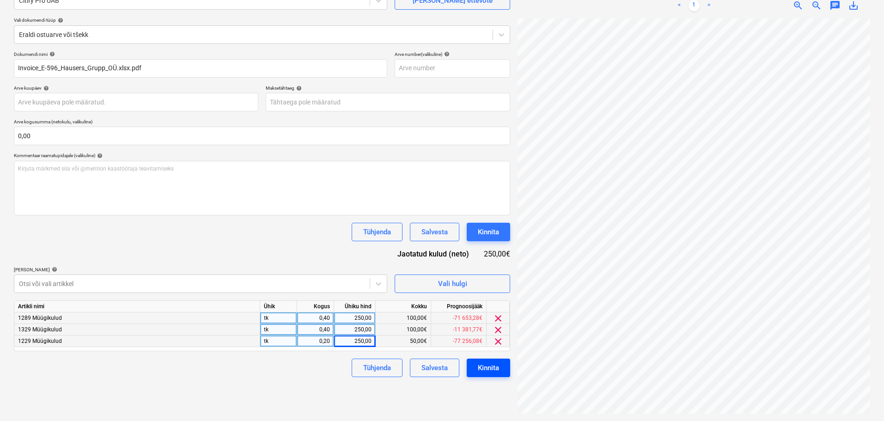
click at [497, 368] on div "Kinnita" at bounding box center [488, 368] width 21 height 12
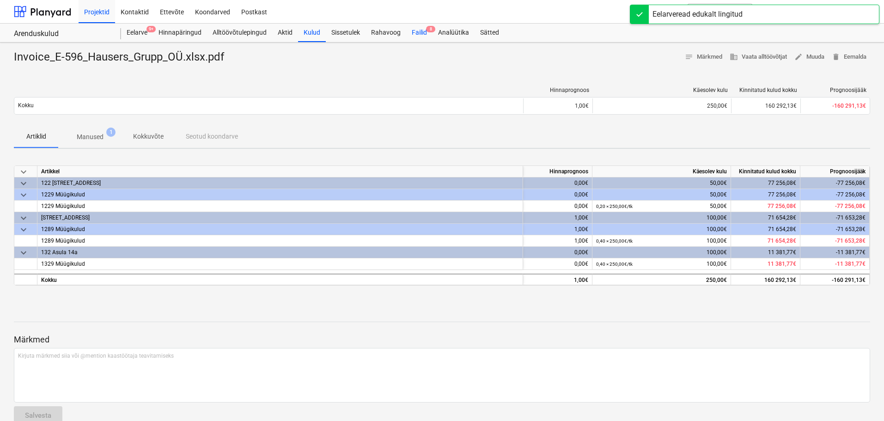
click at [423, 31] on div "Failid 8" at bounding box center [419, 33] width 26 height 18
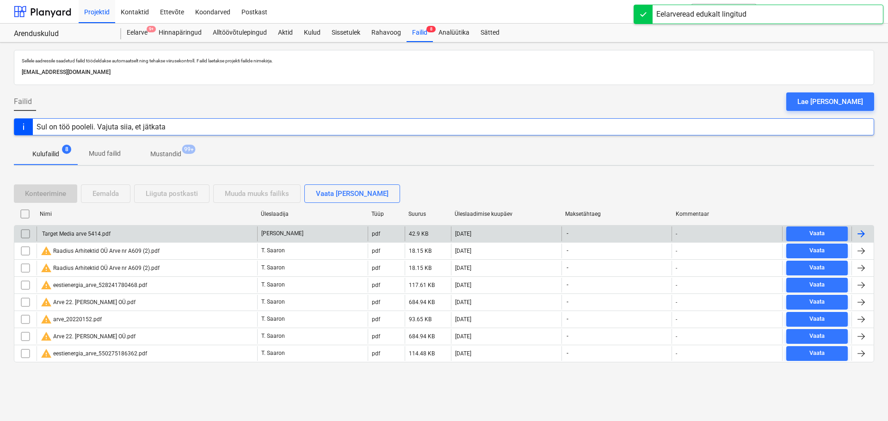
click at [73, 232] on div "Target Media arve 5414.pdf" at bounding box center [76, 234] width 70 height 6
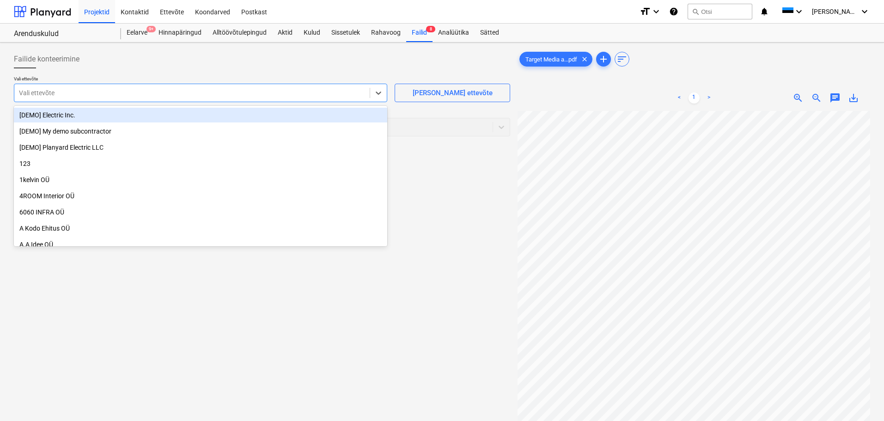
click at [264, 95] on div at bounding box center [192, 92] width 346 height 9
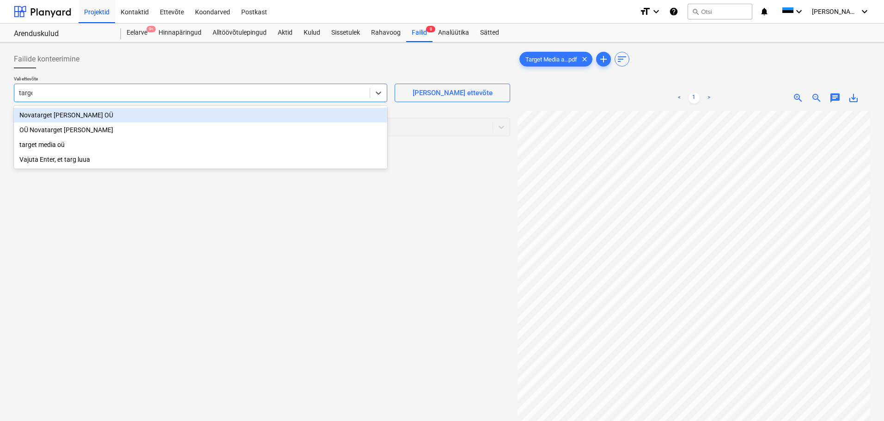
type input "target"
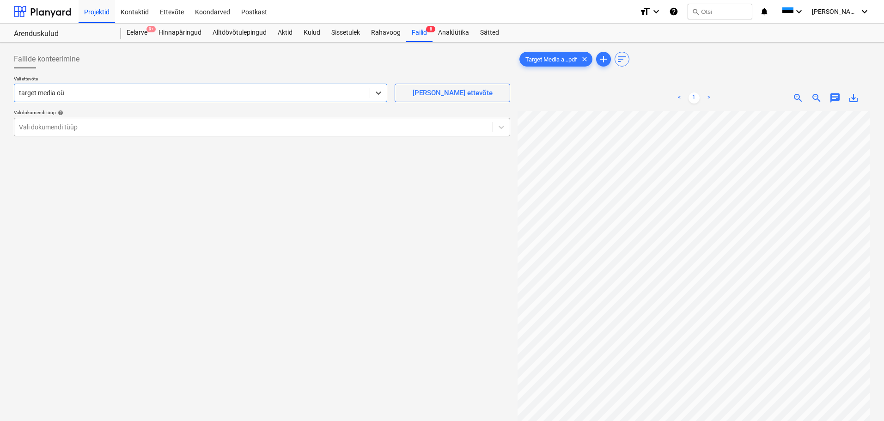
click at [160, 125] on div at bounding box center [253, 127] width 469 height 9
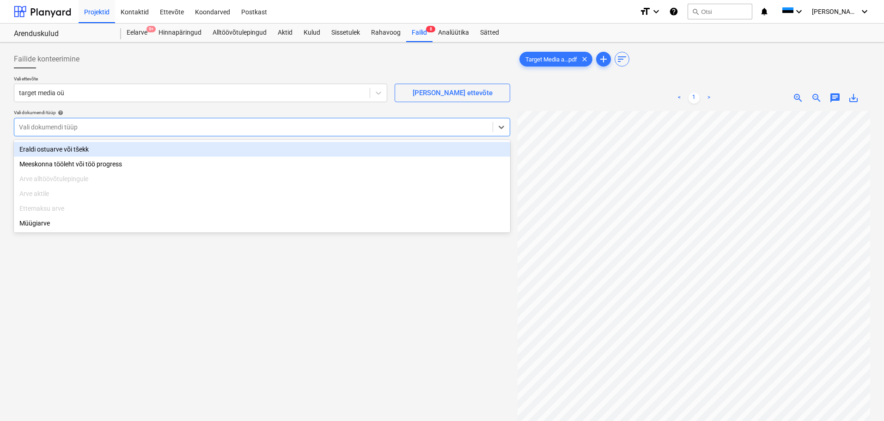
click at [109, 147] on div "Eraldi ostuarve või tšekk" at bounding box center [262, 149] width 497 height 15
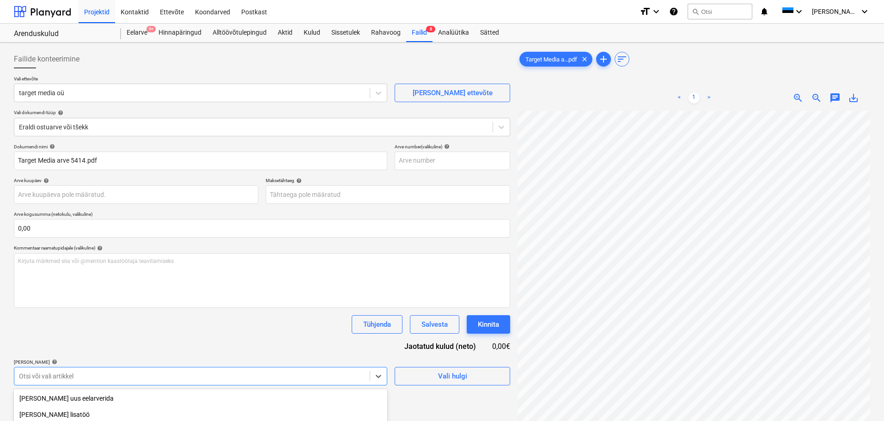
scroll to position [109, 0]
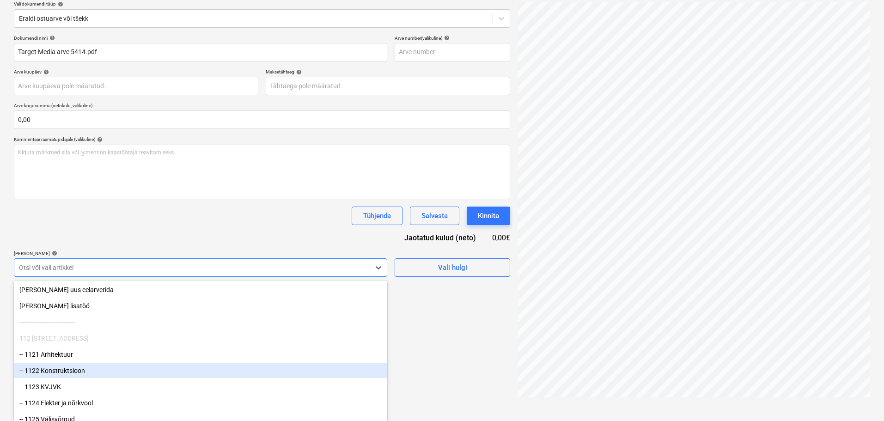
click at [146, 313] on body "Projektid Kontaktid Ettevõte Koondarved Postkast format_size keyboard_arrow_dow…" at bounding box center [442, 101] width 884 height 421
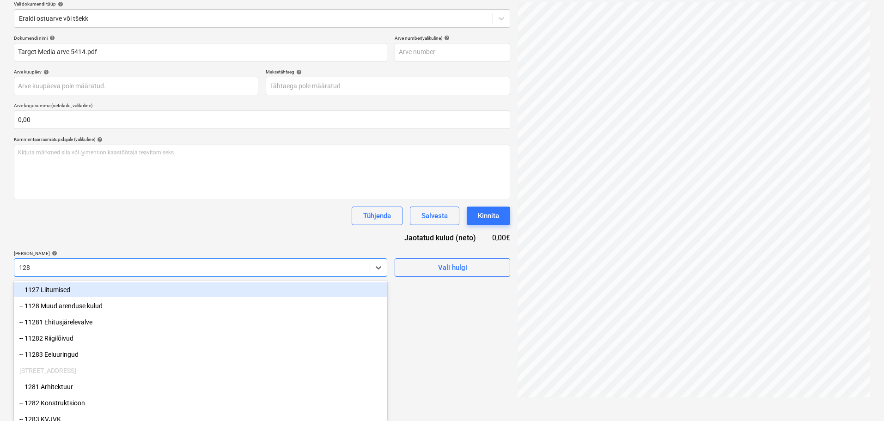
type input "1289"
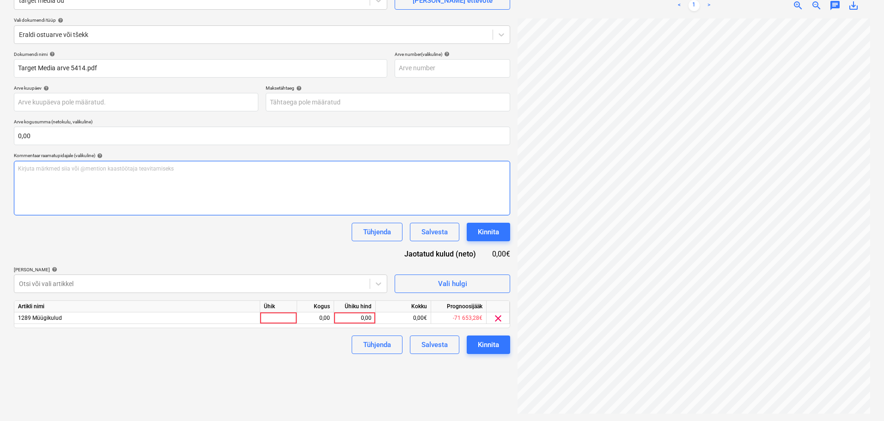
click at [165, 210] on div "Kirjuta märkmed siia või @mention kaastöötaja teavitamiseks ﻿" at bounding box center [262, 188] width 497 height 55
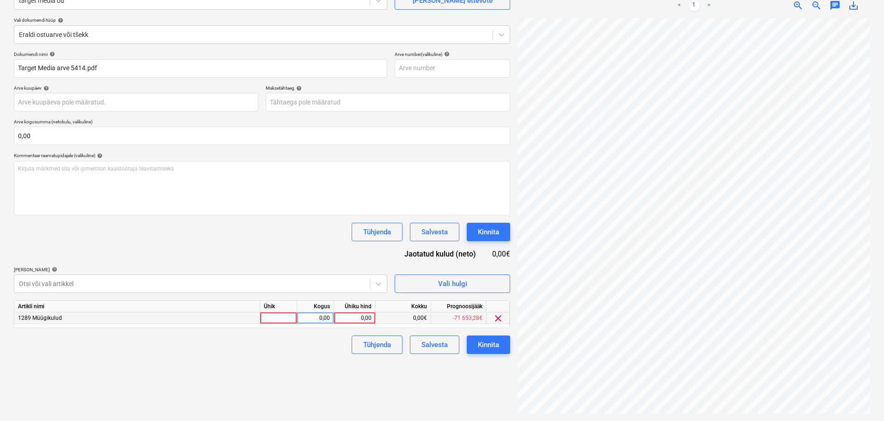
click at [284, 319] on div at bounding box center [278, 319] width 37 height 12
type input "tk"
click at [357, 318] on div "0,00" at bounding box center [355, 319] width 34 height 12
type input "3407"
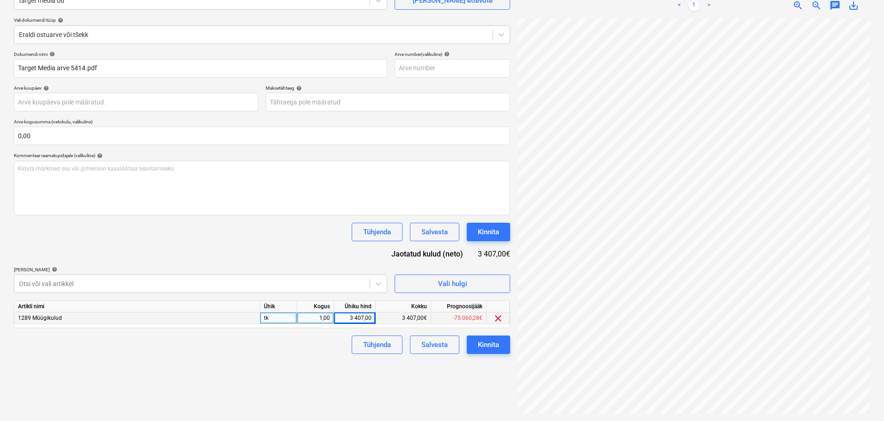
click at [284, 372] on div "Failide konteerimine Vali ettevõte target media oü [PERSON_NAME] uus ettevõte V…" at bounding box center [262, 186] width 504 height 464
click at [488, 343] on div "Kinnita" at bounding box center [488, 345] width 21 height 12
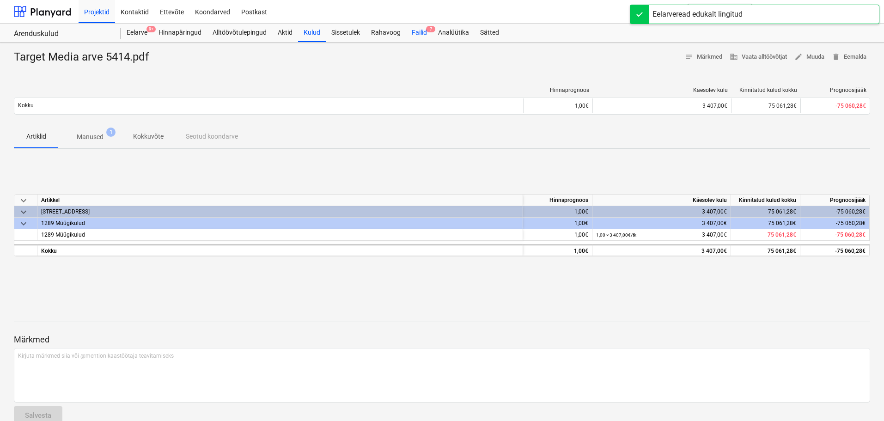
click at [423, 35] on div "Failid 7" at bounding box center [419, 33] width 26 height 18
